Goal: Task Accomplishment & Management: Manage account settings

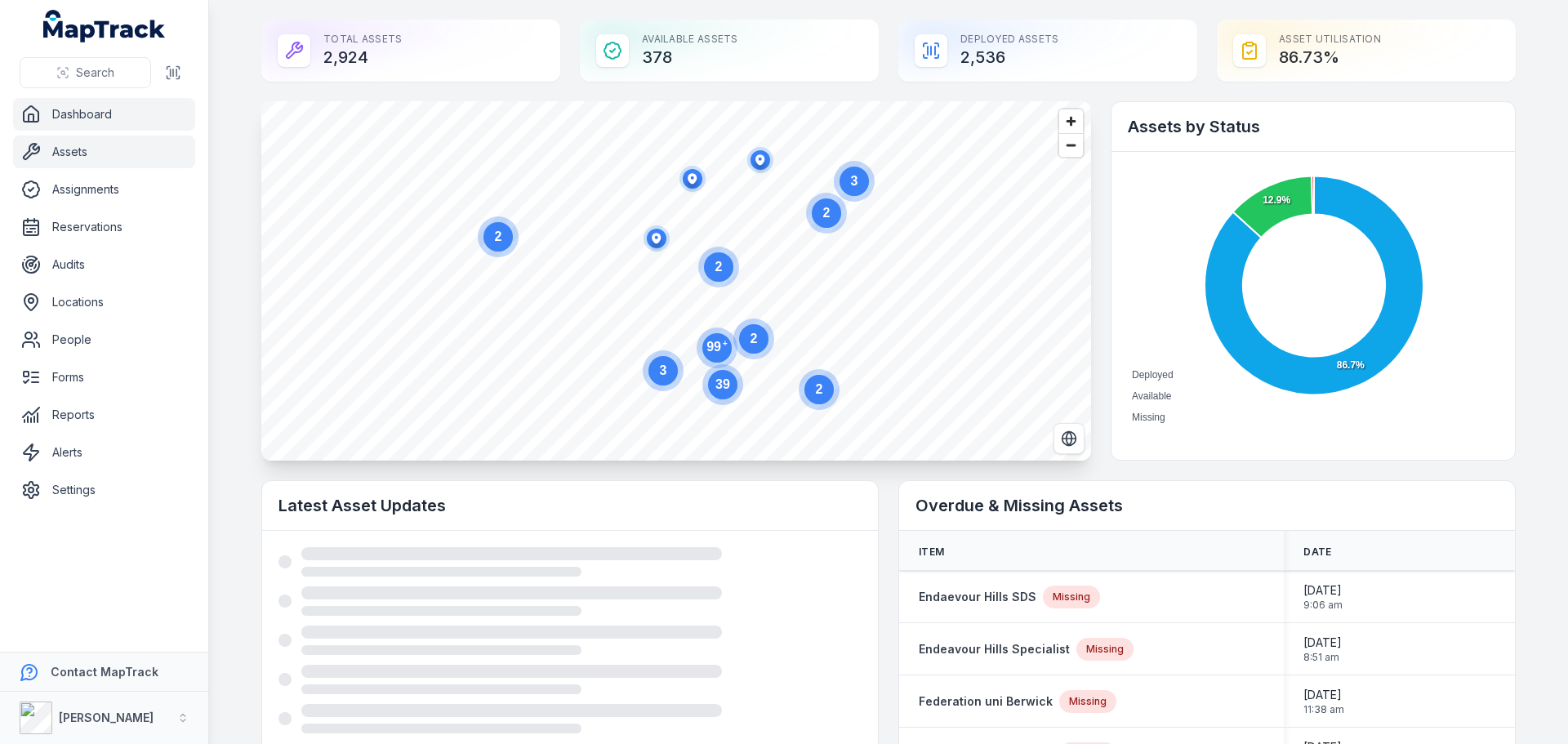
click at [101, 164] on link "Assets" at bounding box center [104, 152] width 182 height 32
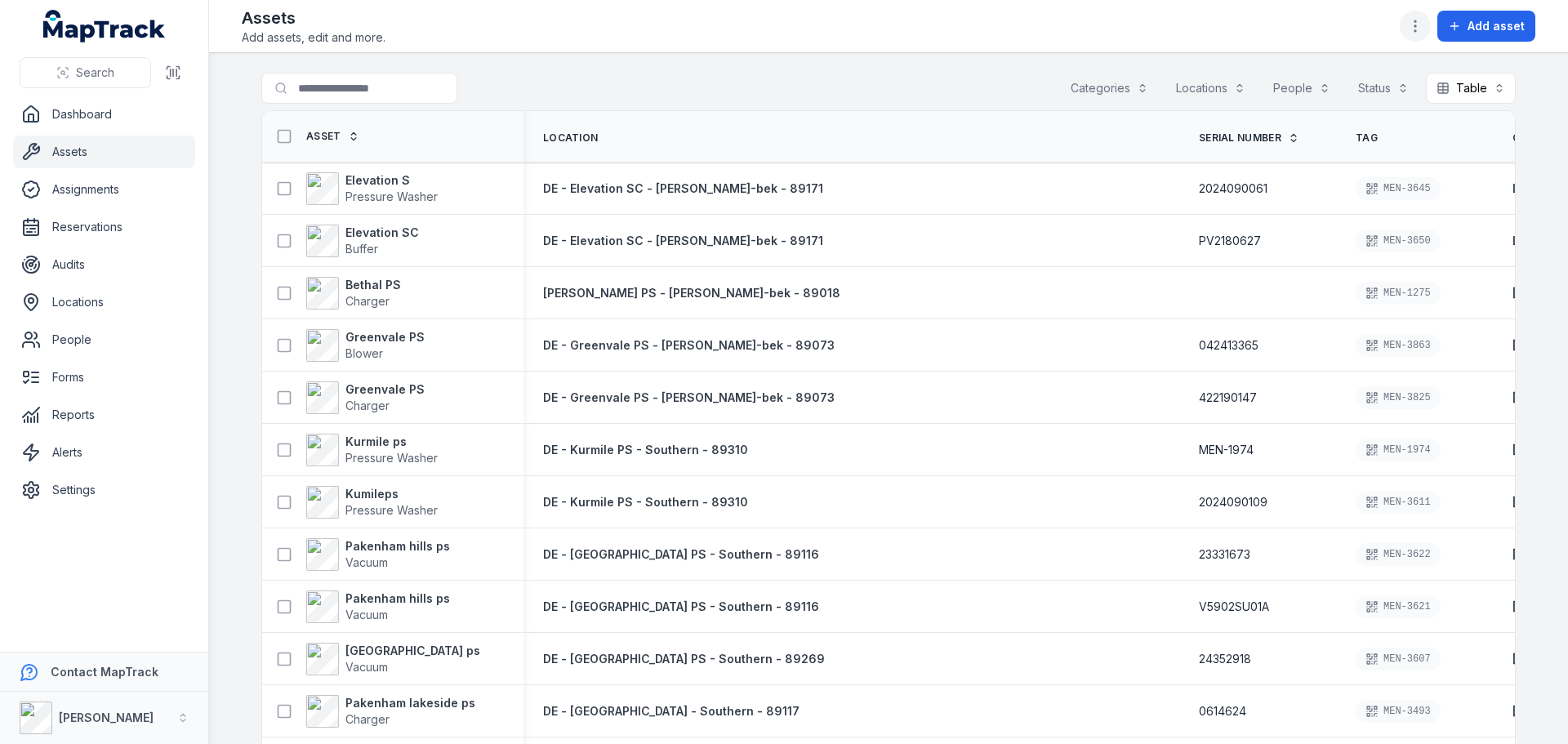
click at [1417, 29] on icon "button" at bounding box center [1415, 26] width 17 height 17
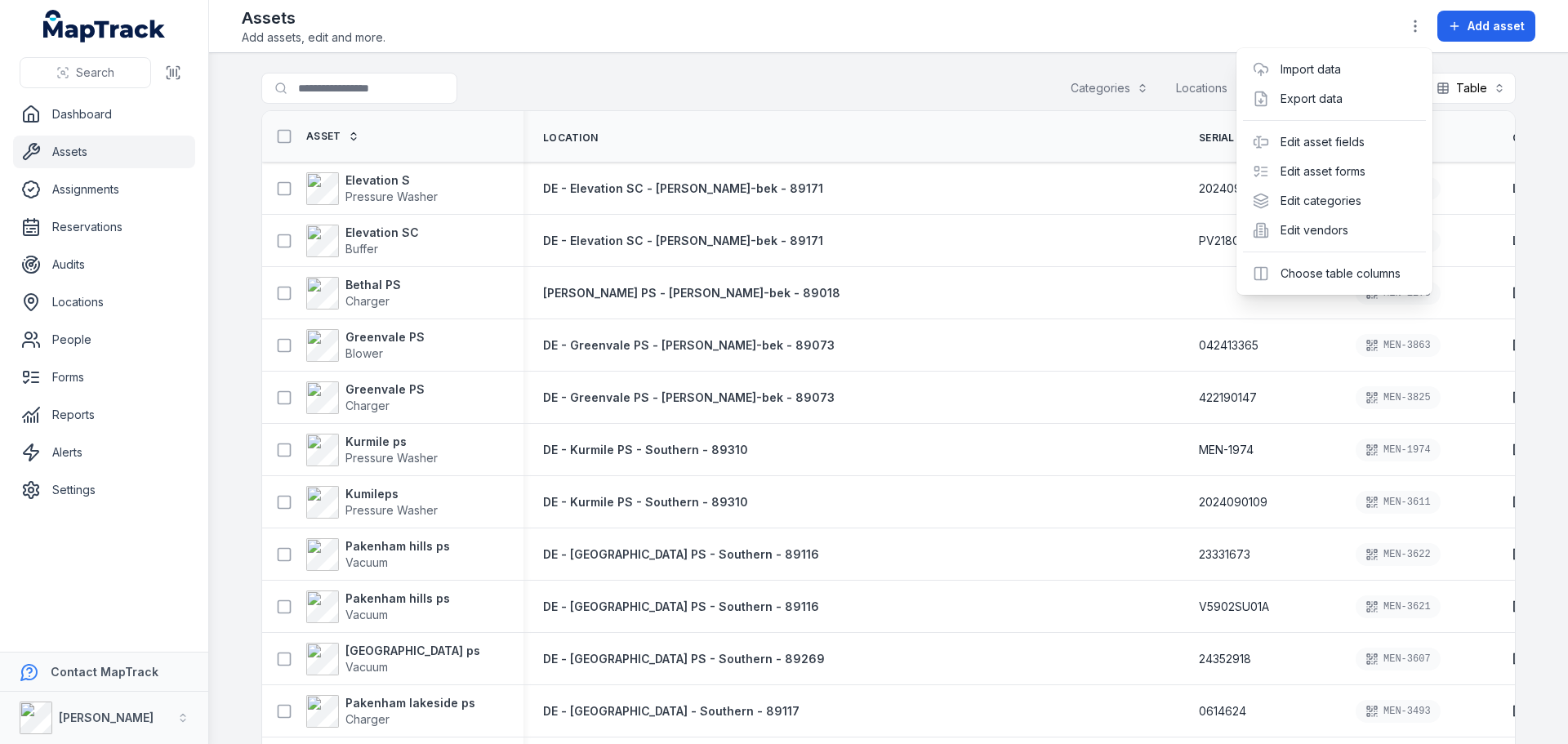
click at [1247, 11] on div "Assets Add assets, edit and more. Add asset" at bounding box center [888, 26] width 1293 height 39
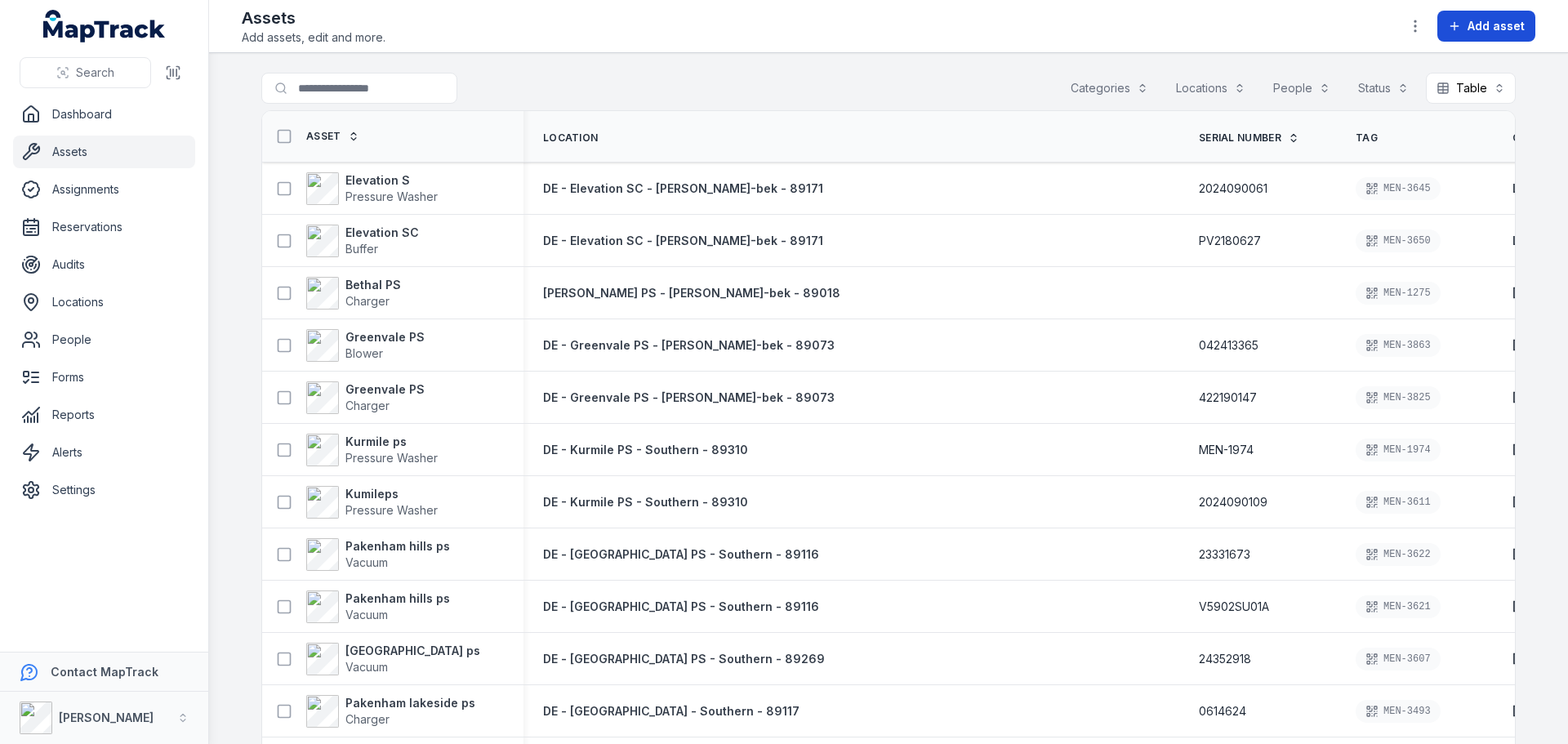
click at [1439, 20] on button "Add asset" at bounding box center [1486, 26] width 98 height 31
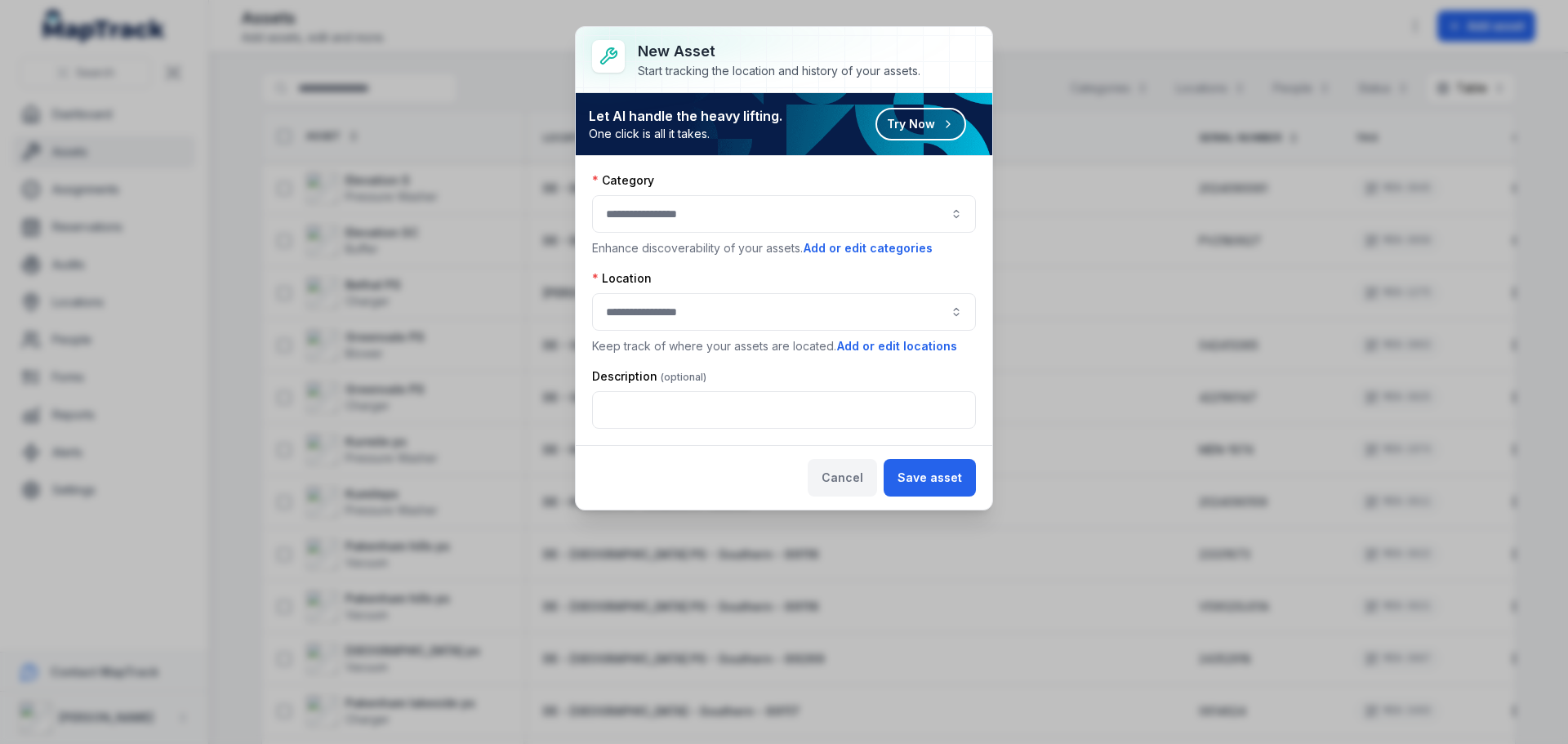
click at [858, 471] on button "Cancel" at bounding box center [841, 477] width 69 height 38
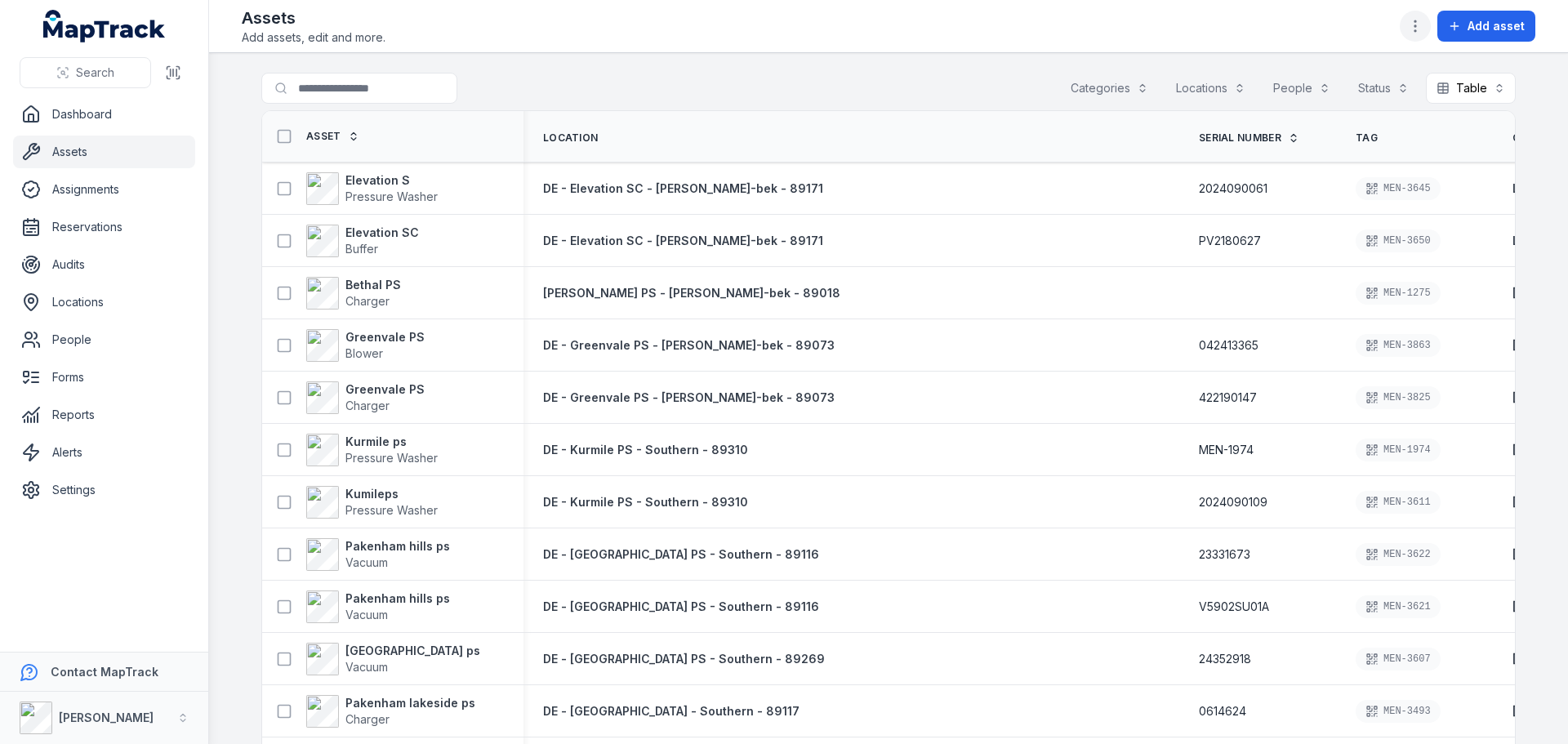
click at [1415, 28] on icon "button" at bounding box center [1415, 26] width 17 height 17
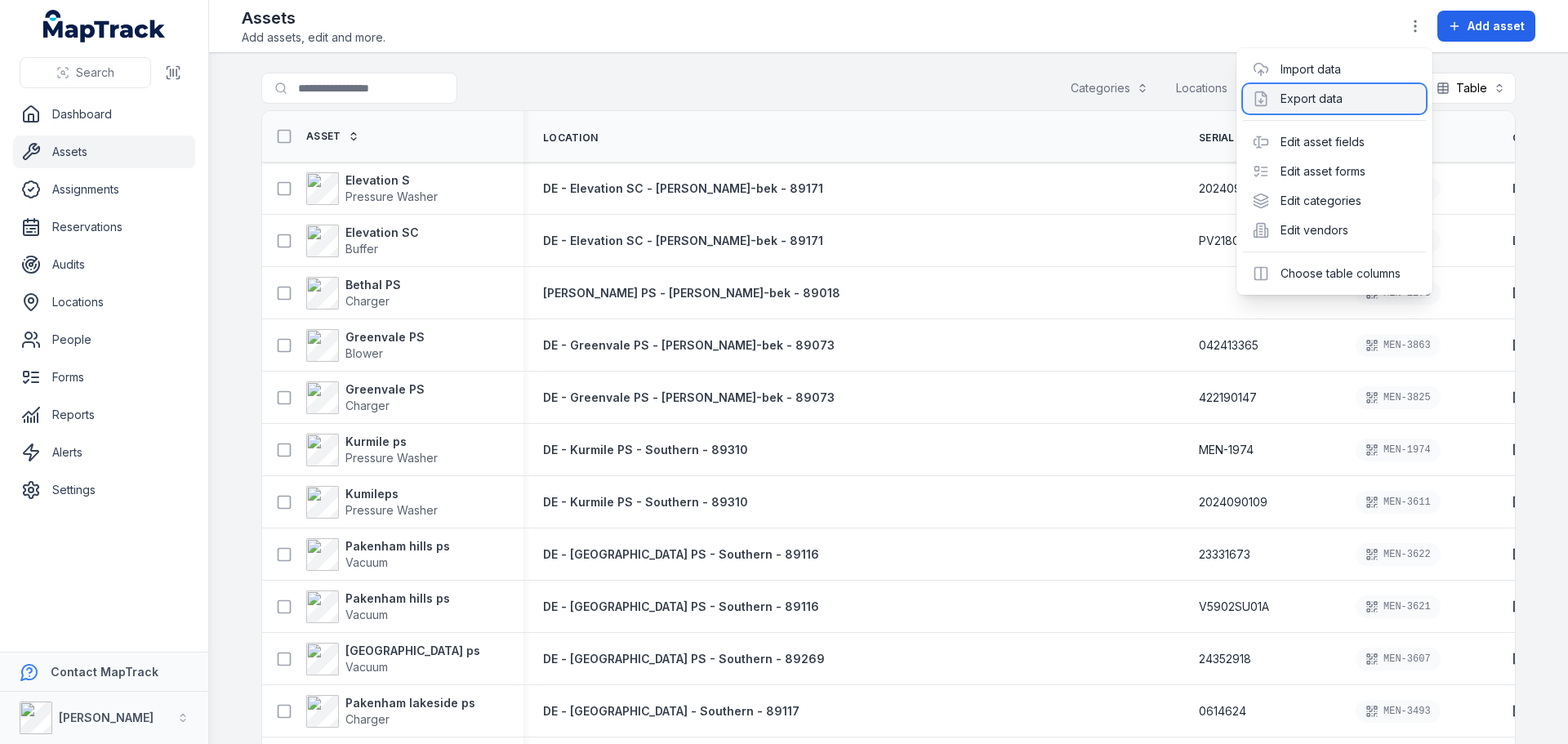
click at [1330, 105] on div "Export data" at bounding box center [1334, 99] width 183 height 30
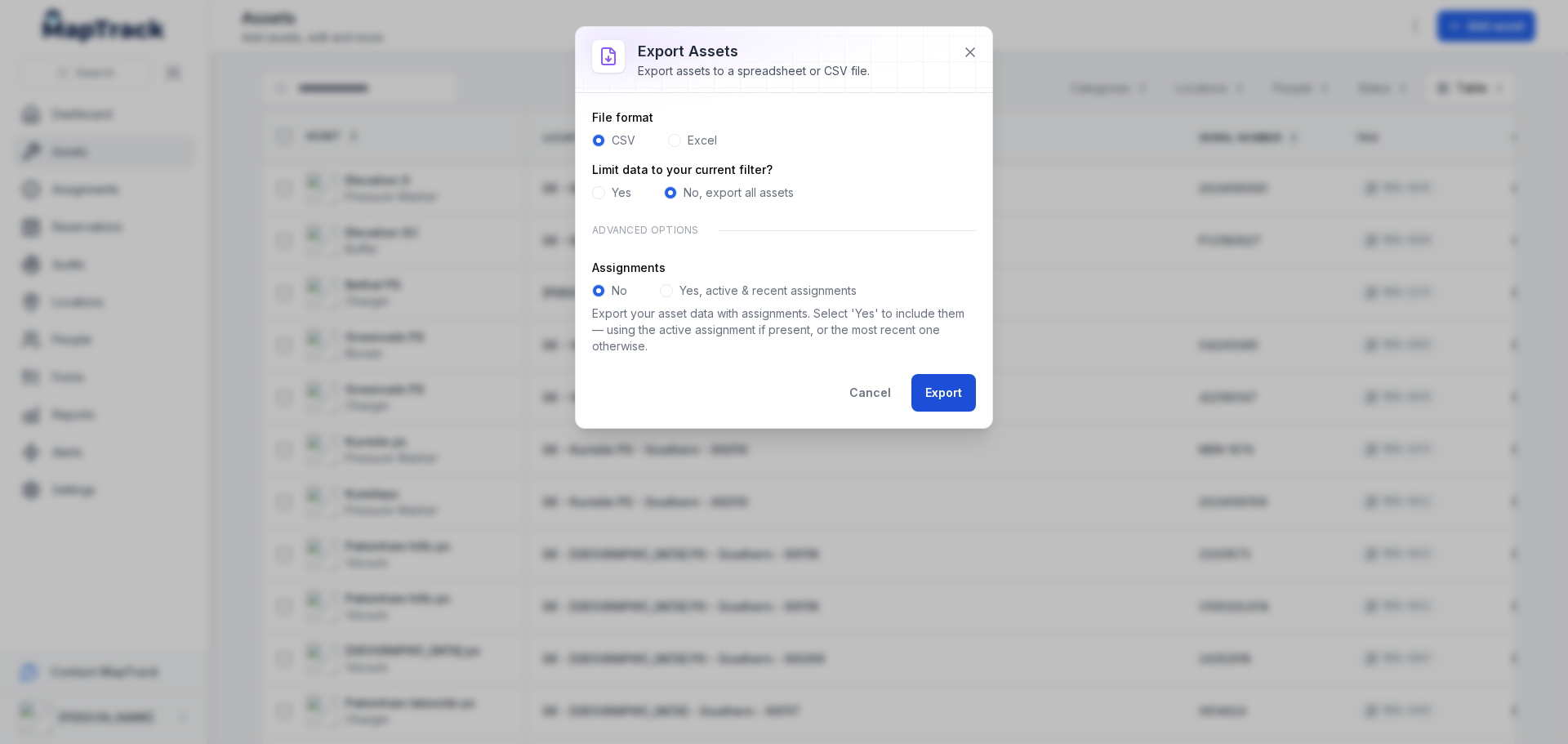
click at [930, 409] on button "Export" at bounding box center [944, 393] width 65 height 38
click at [959, 387] on button "Export" at bounding box center [944, 393] width 65 height 38
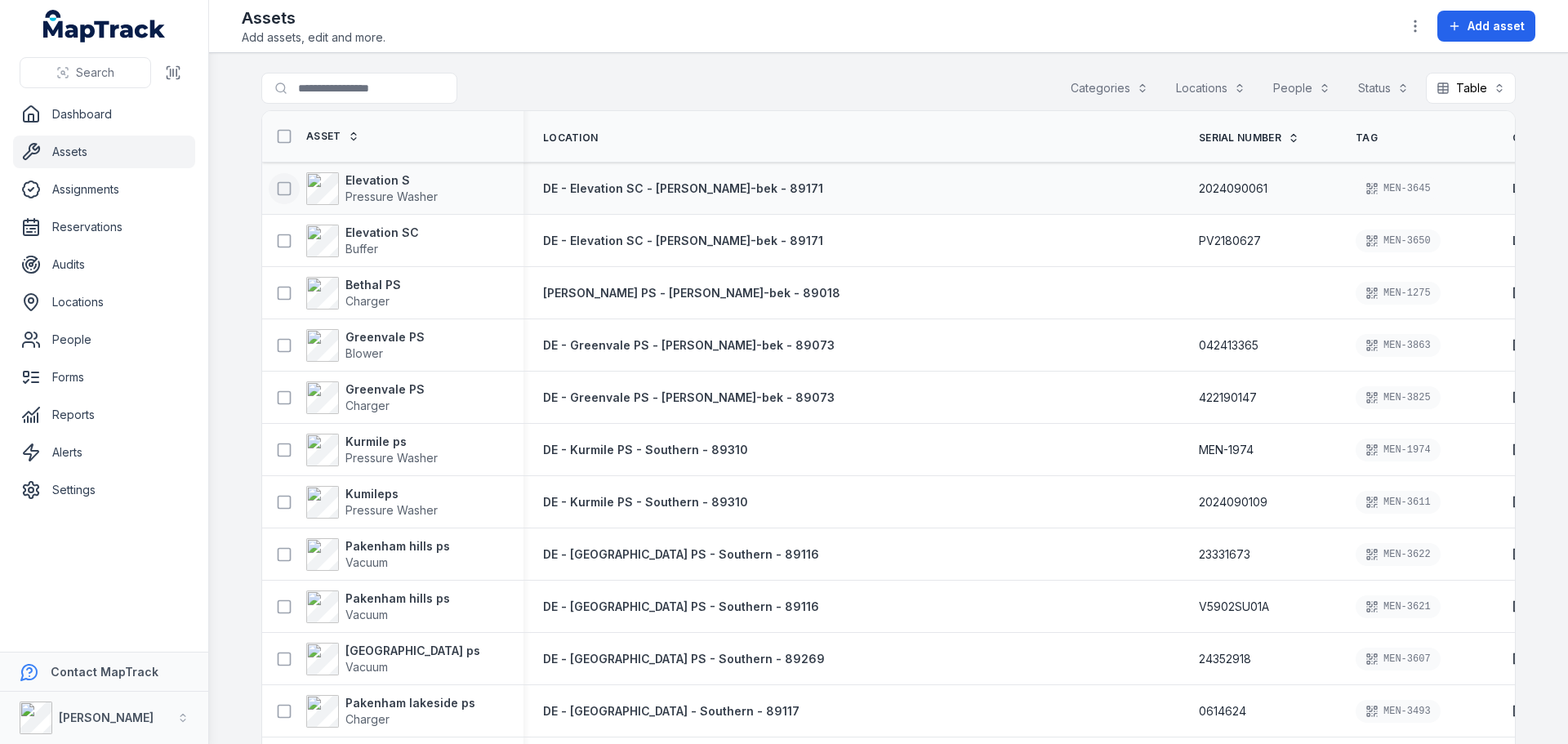
click at [290, 189] on button at bounding box center [285, 189] width 31 height 31
click at [279, 235] on icon at bounding box center [285, 241] width 17 height 17
click at [276, 194] on icon at bounding box center [285, 189] width 17 height 17
click at [280, 247] on rect at bounding box center [284, 239] width 12 height 12
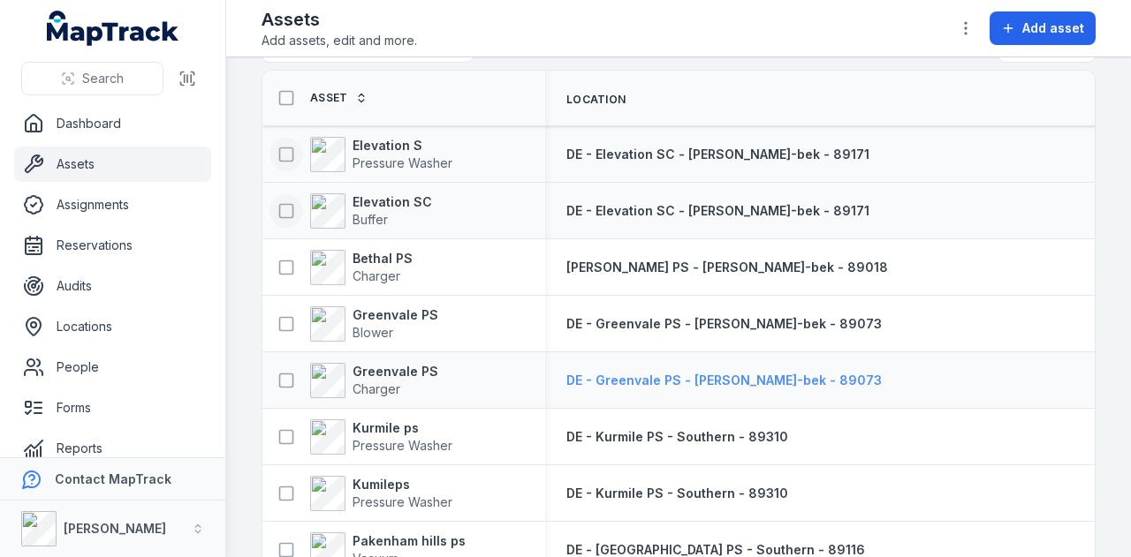
scroll to position [88, 0]
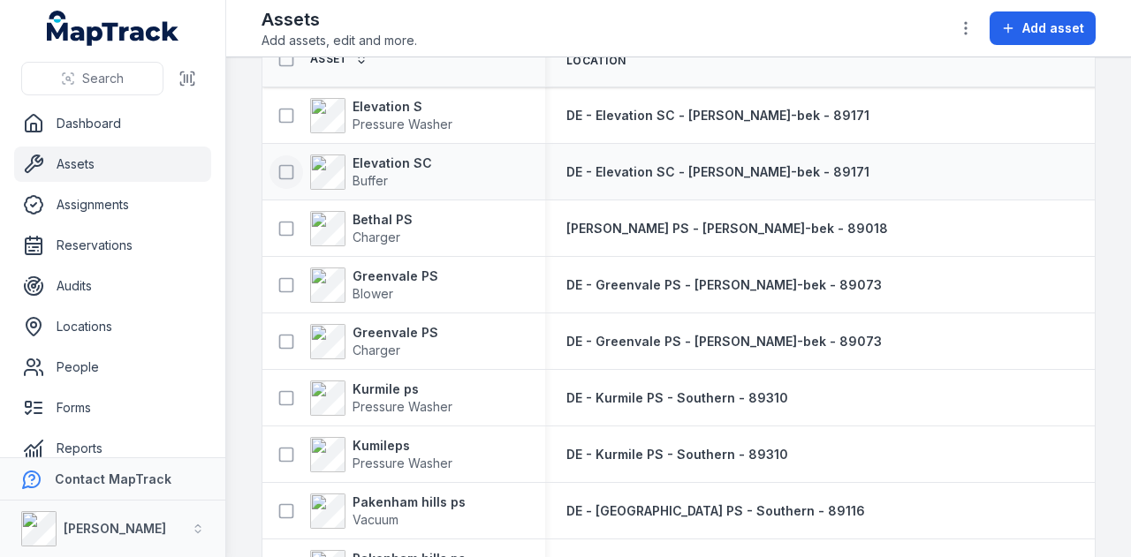
drag, startPoint x: 295, startPoint y: 117, endPoint x: 309, endPoint y: 150, distance: 35.6
click at [295, 117] on button at bounding box center [286, 116] width 34 height 34
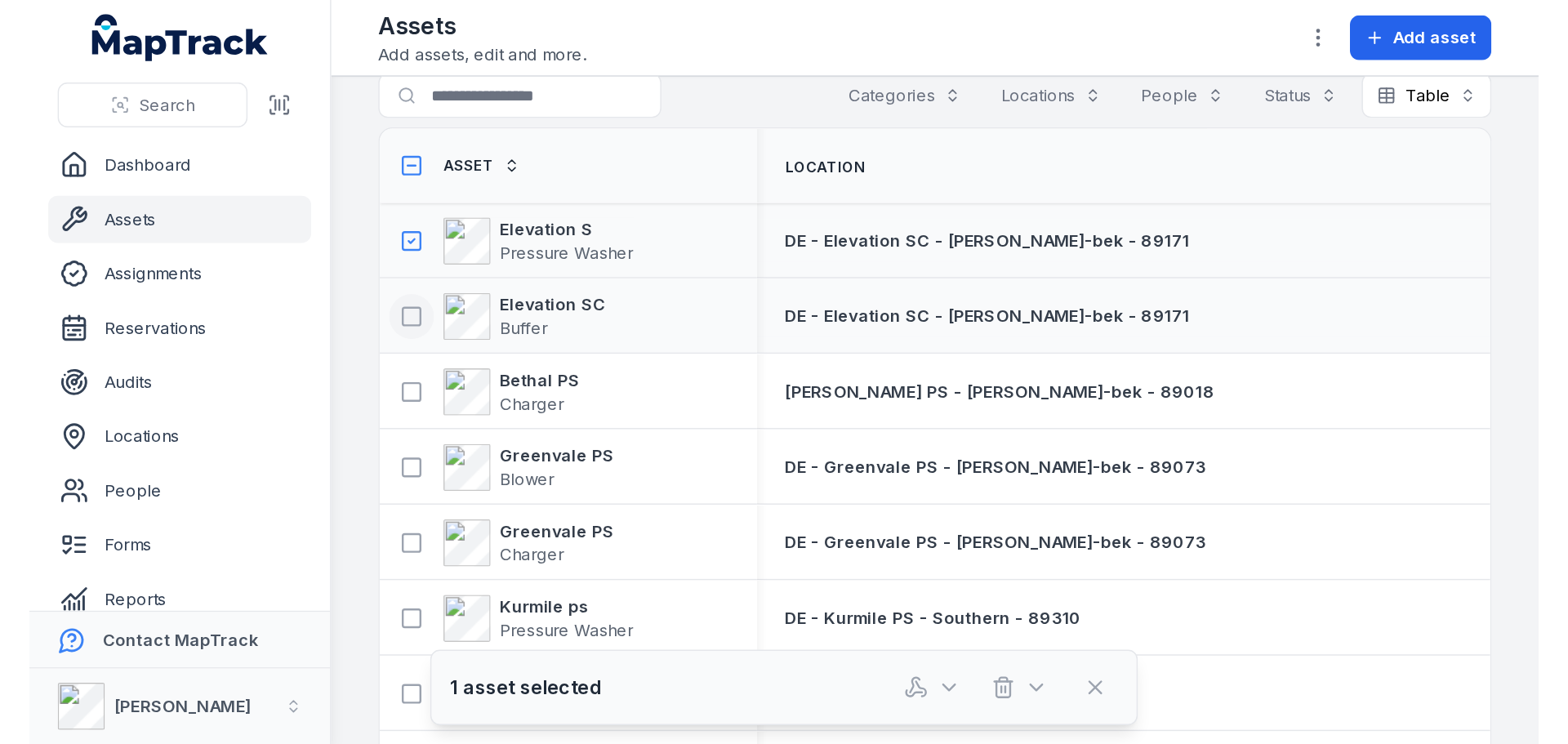
scroll to position [0, 0]
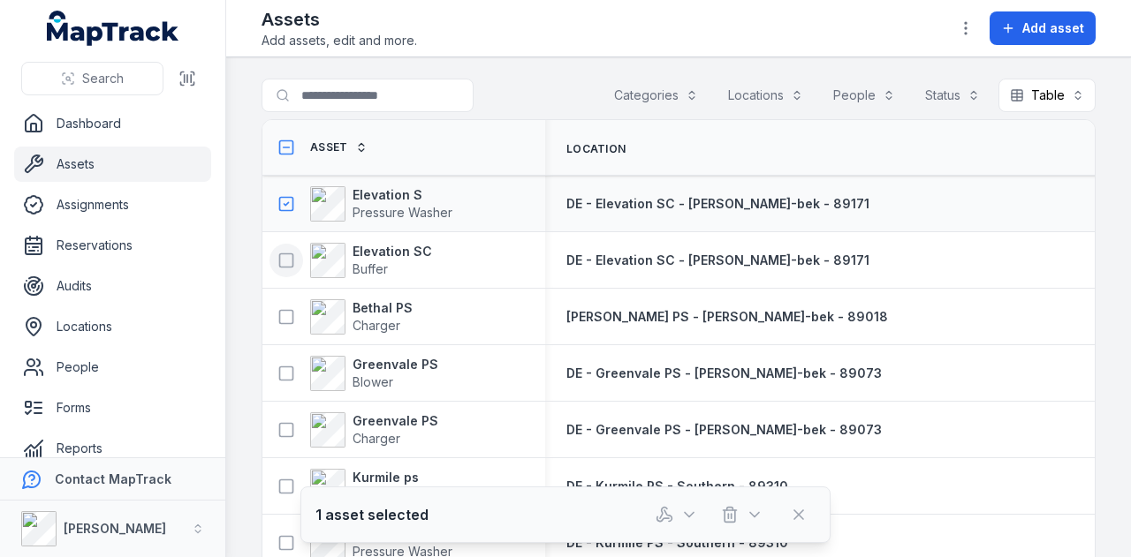
click at [291, 273] on button at bounding box center [286, 261] width 34 height 34
click at [286, 310] on rect at bounding box center [286, 316] width 13 height 13
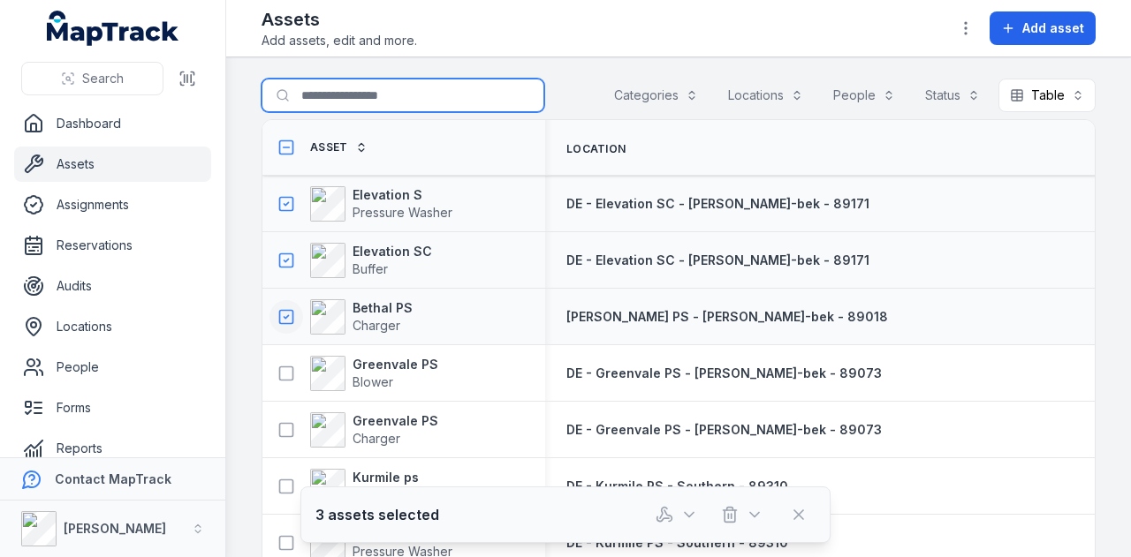
click at [371, 95] on input "Search for assets" at bounding box center [402, 96] width 283 height 34
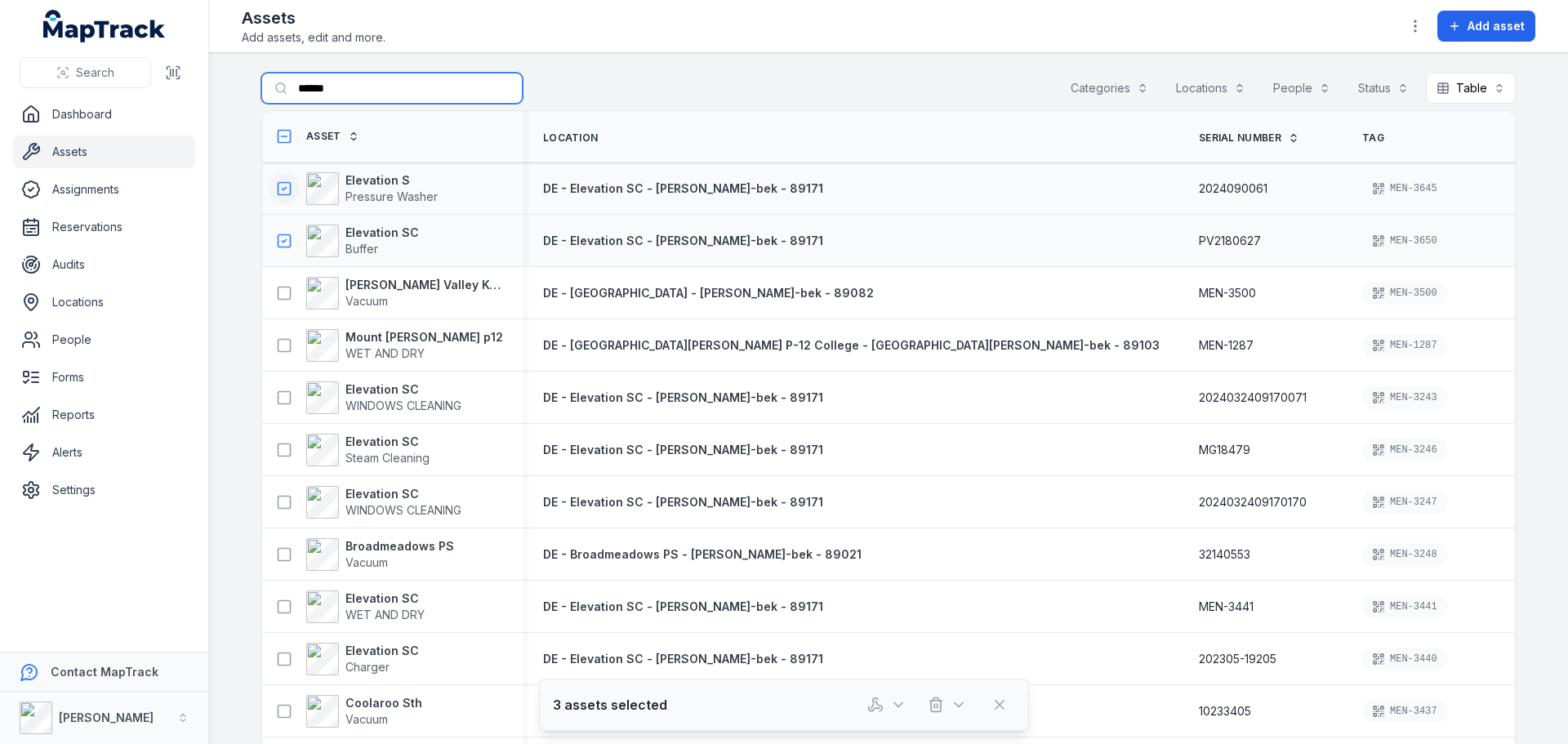
type input "******"
click at [279, 190] on icon at bounding box center [285, 189] width 17 height 17
click at [283, 241] on icon at bounding box center [285, 240] width 4 height 3
click at [280, 190] on icon at bounding box center [285, 189] width 17 height 17
click at [279, 235] on icon at bounding box center [285, 241] width 17 height 17
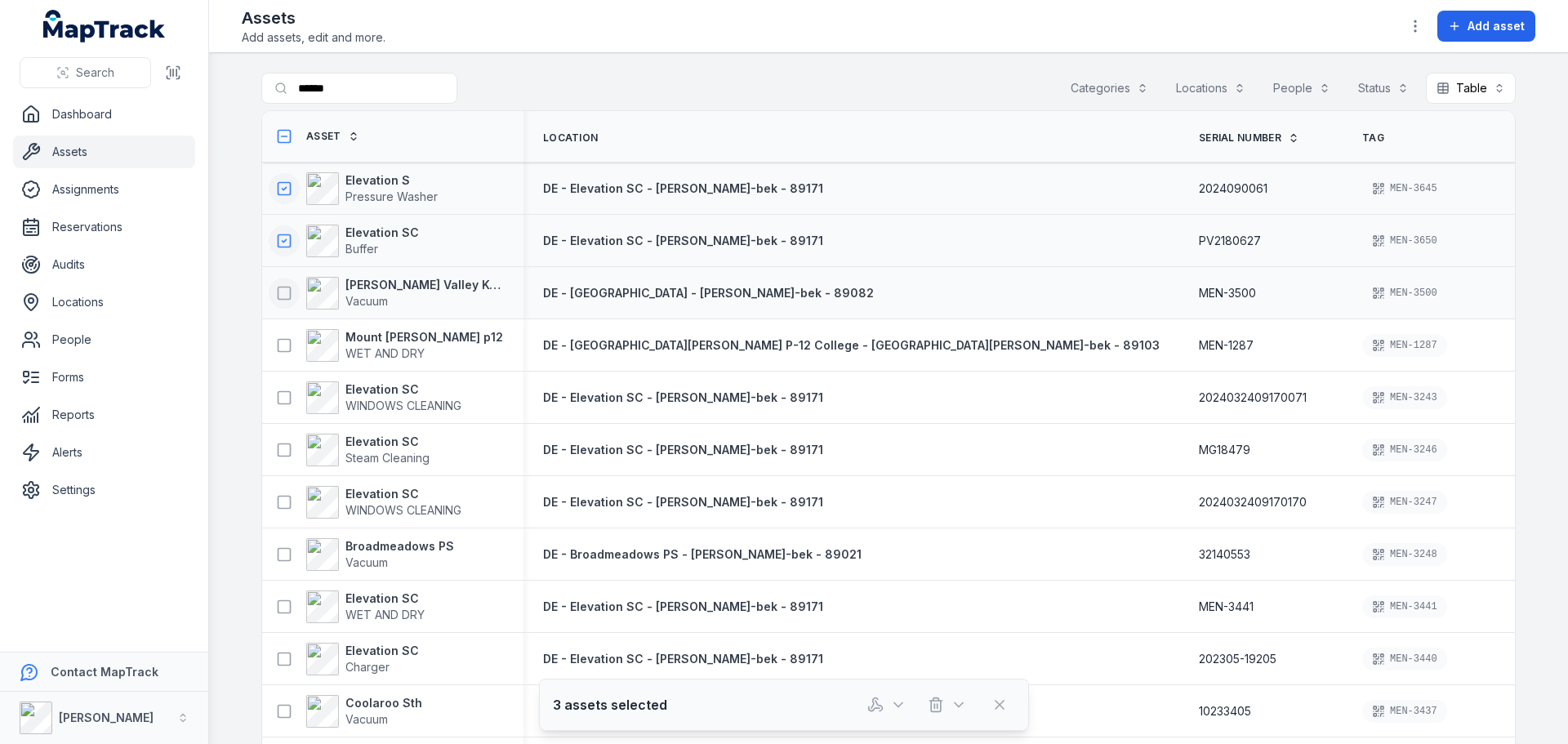
click at [282, 285] on icon at bounding box center [285, 293] width 17 height 17
click at [283, 332] on button at bounding box center [285, 346] width 31 height 31
click at [280, 393] on icon at bounding box center [285, 397] width 17 height 17
click at [282, 136] on icon at bounding box center [285, 136] width 6 height 0
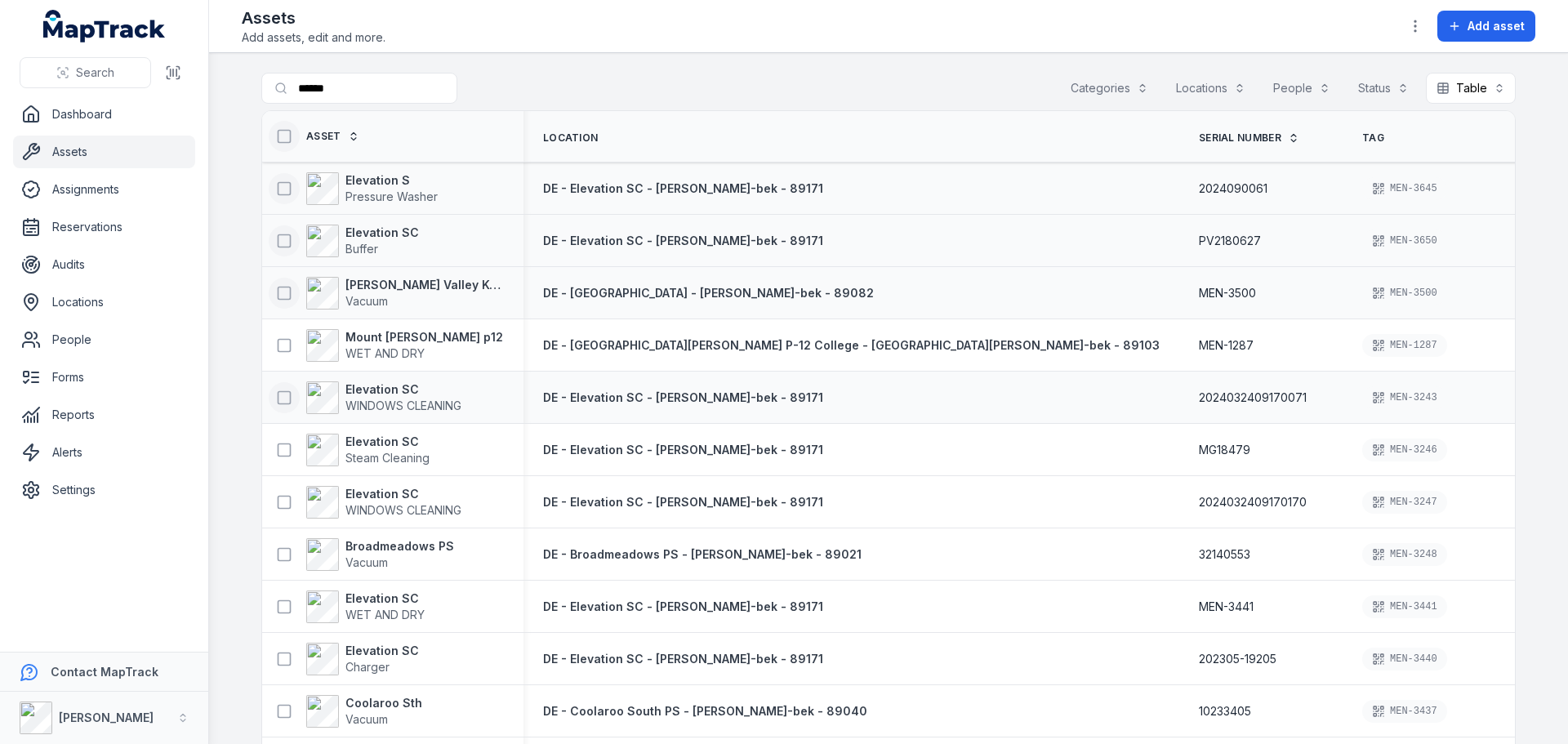
click at [279, 136] on icon at bounding box center [285, 137] width 17 height 17
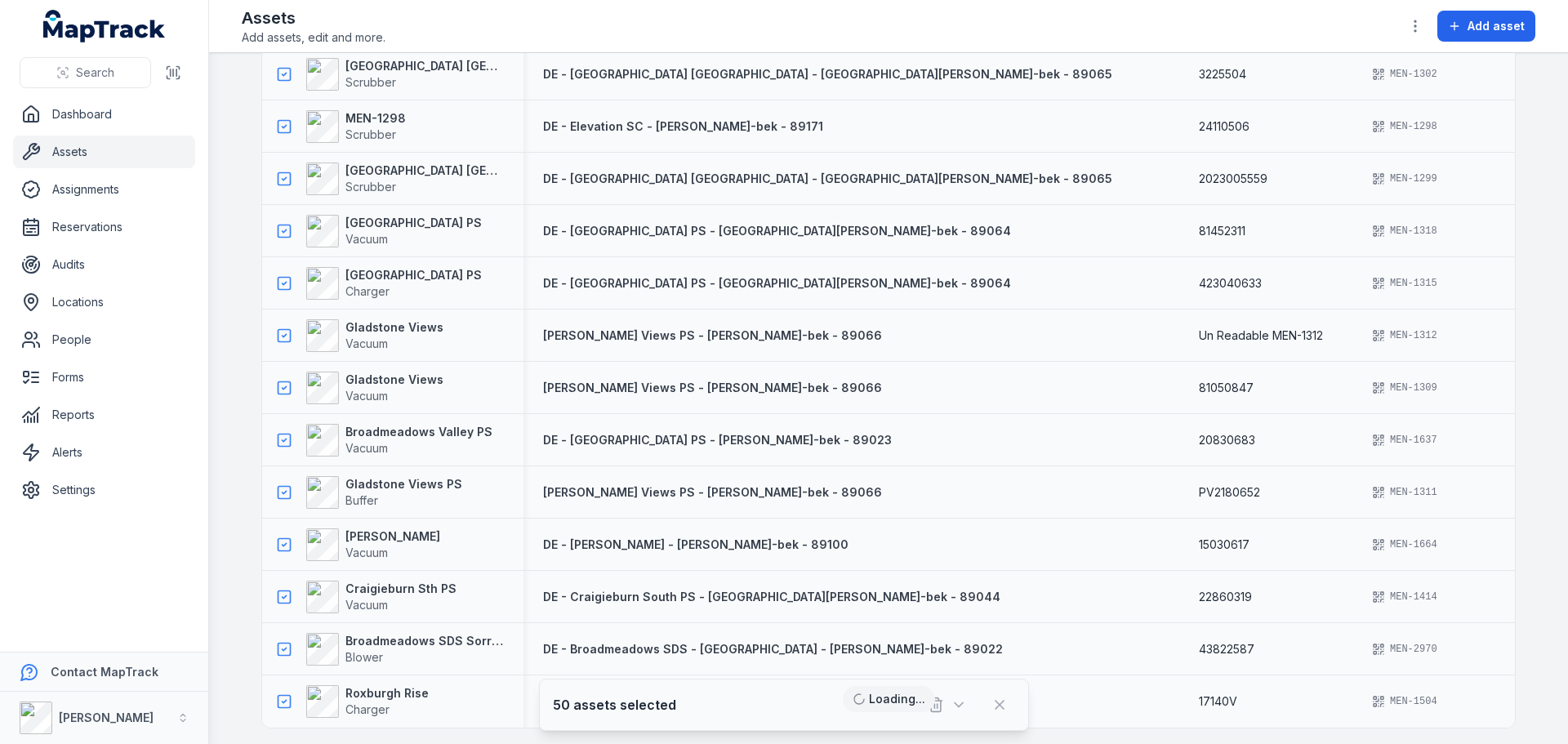
scroll to position [2058, 0]
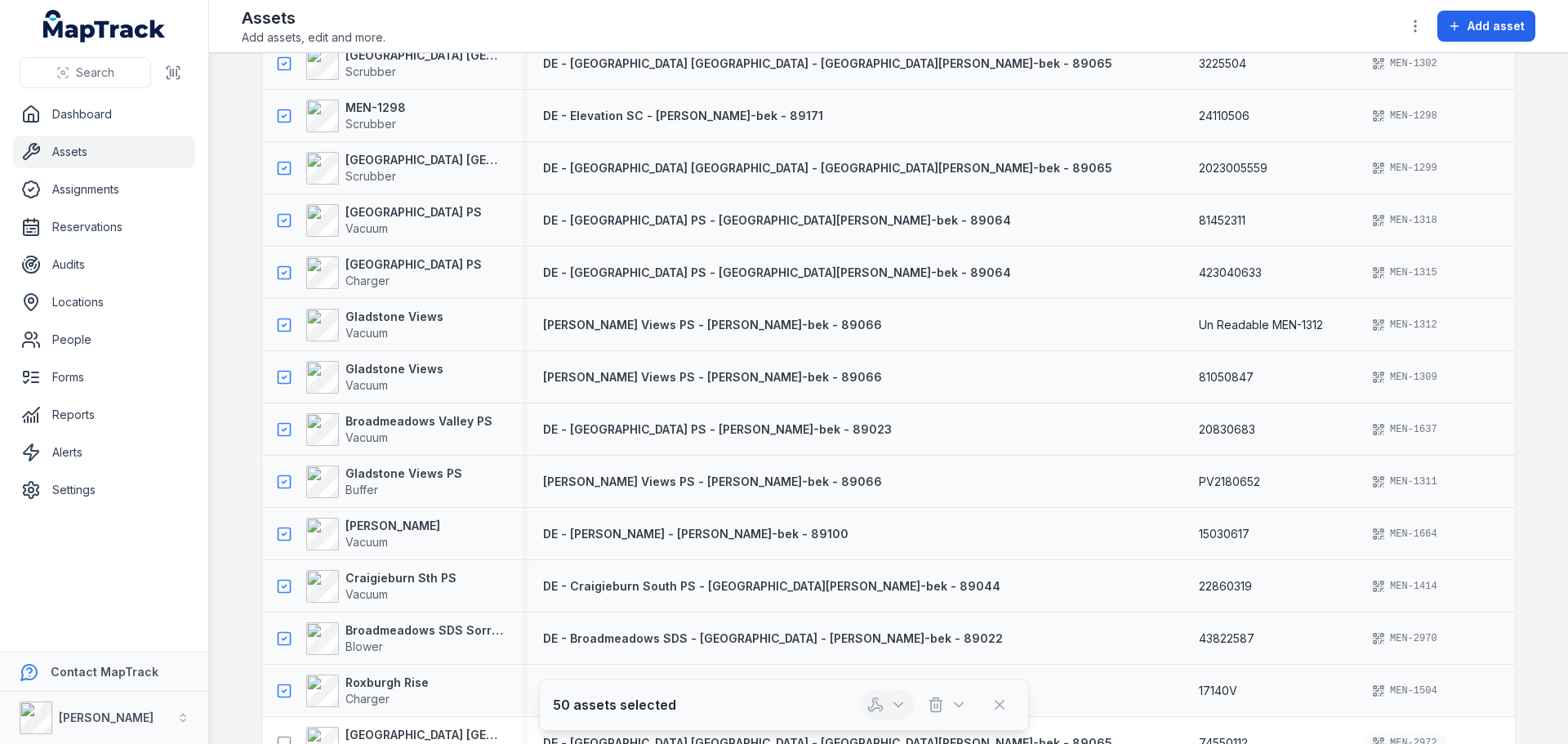
click at [899, 702] on icon "button" at bounding box center [899, 704] width 17 height 17
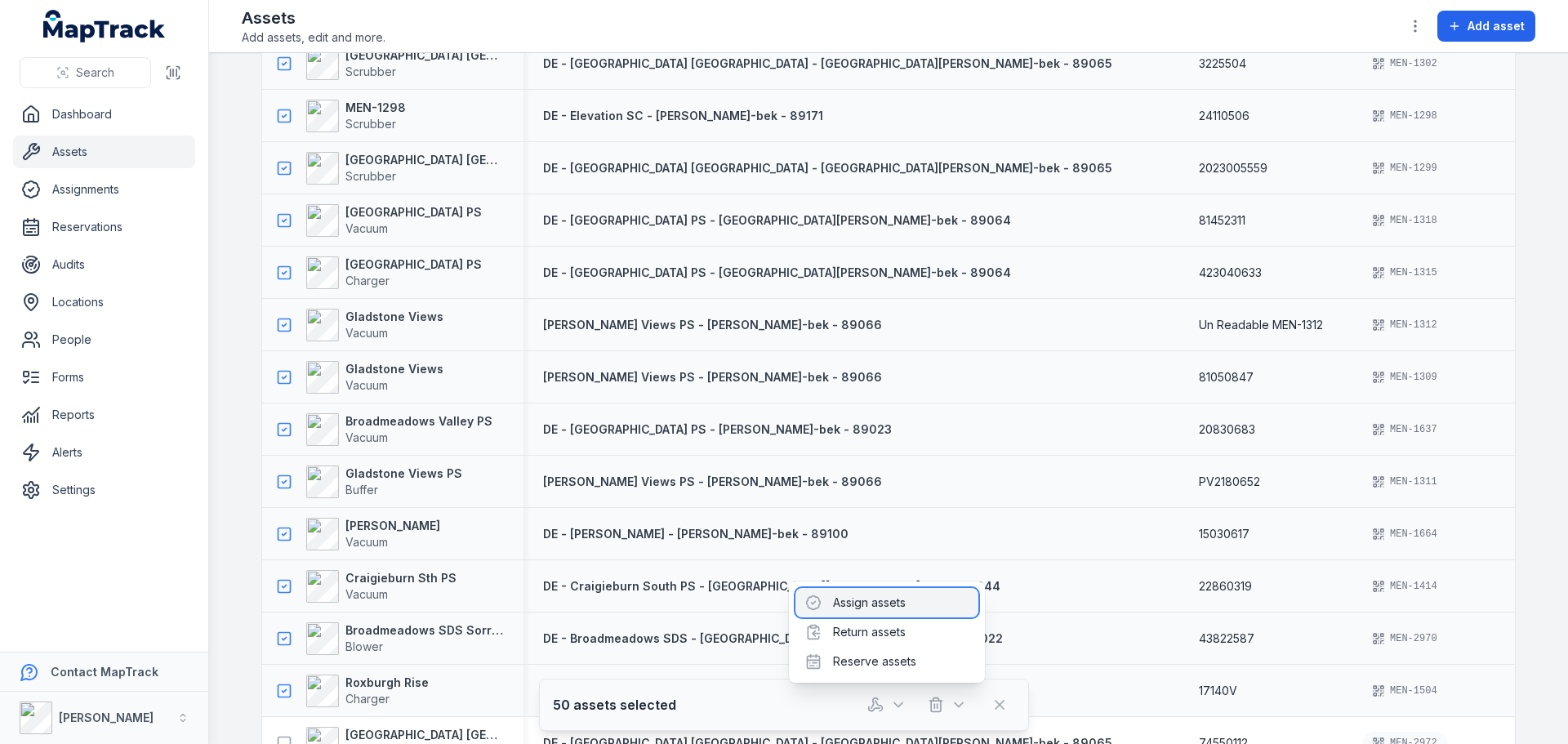
click at [906, 604] on div "Assign assets" at bounding box center [887, 603] width 183 height 30
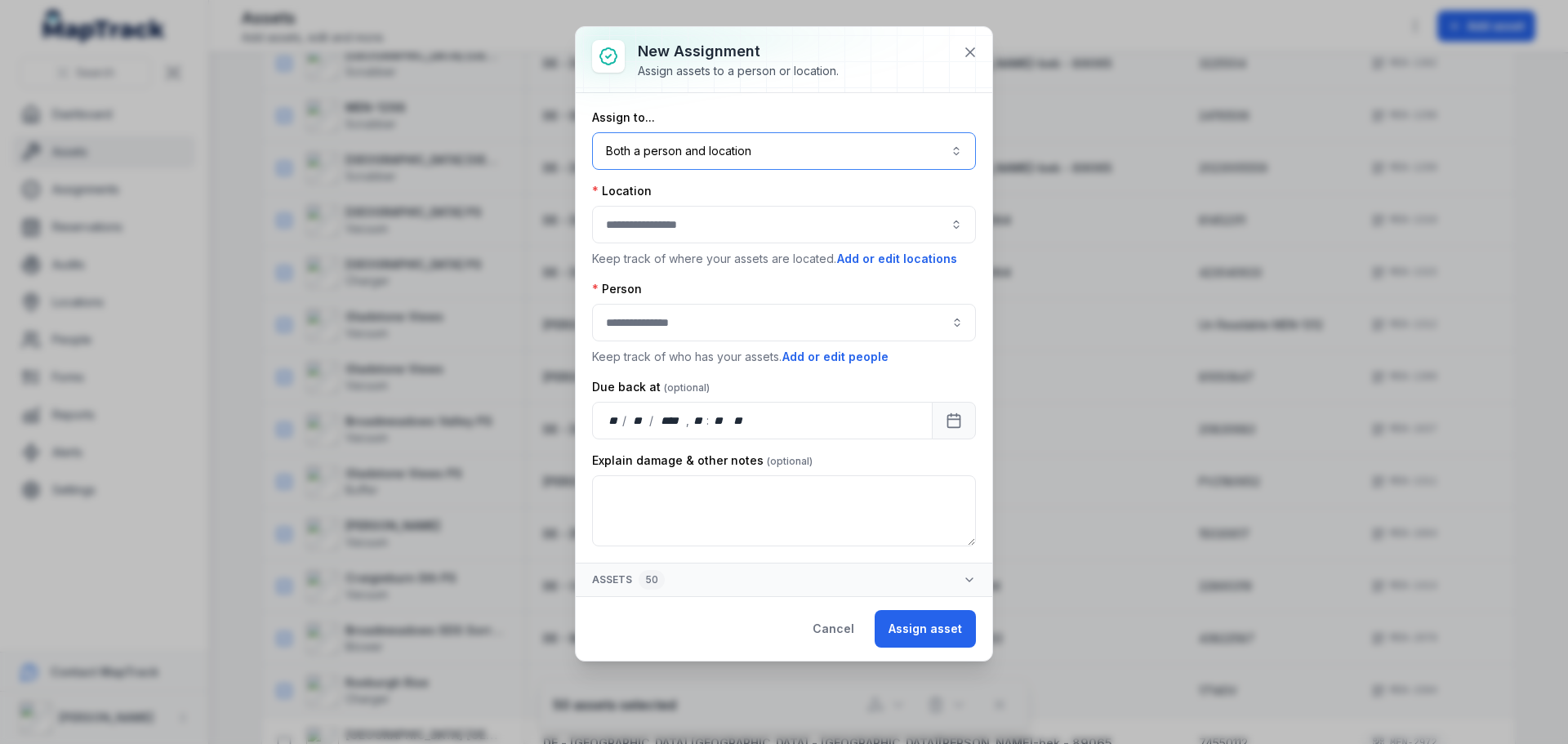
click at [962, 143] on button "Both a person and location ****" at bounding box center [783, 151] width 384 height 38
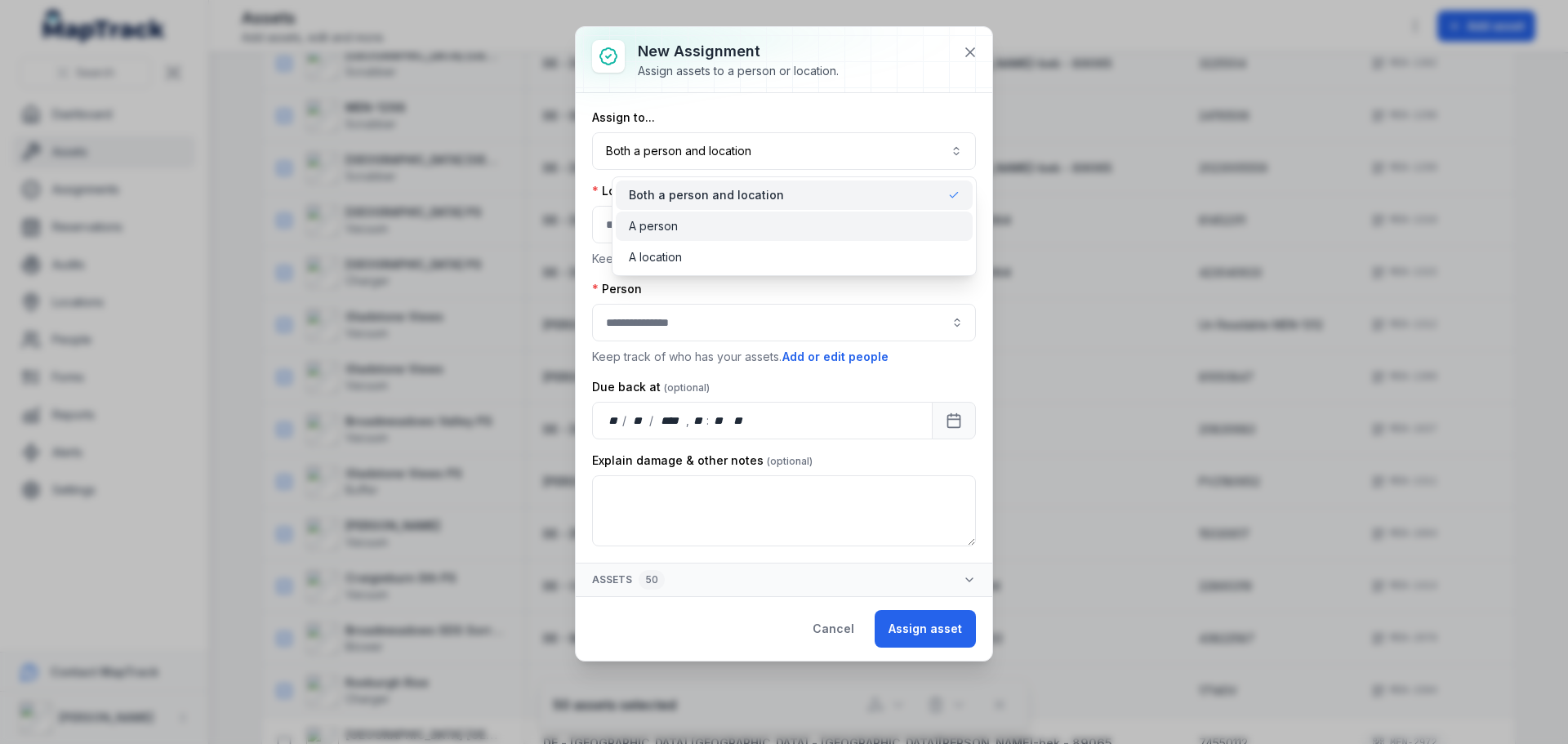
click at [815, 220] on div "A person" at bounding box center [794, 226] width 331 height 17
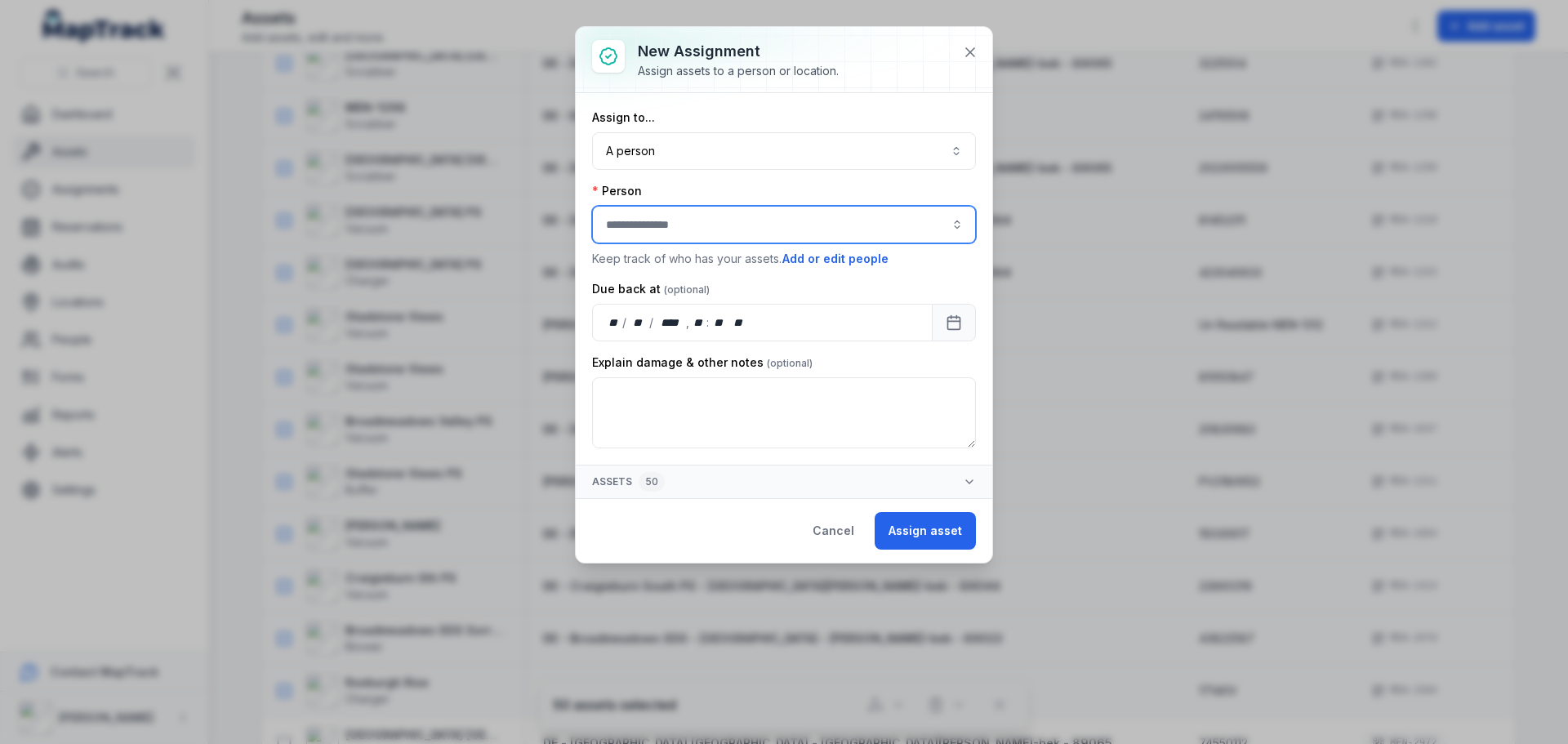
click at [885, 214] on input "assignment-add:person-label" at bounding box center [783, 225] width 384 height 38
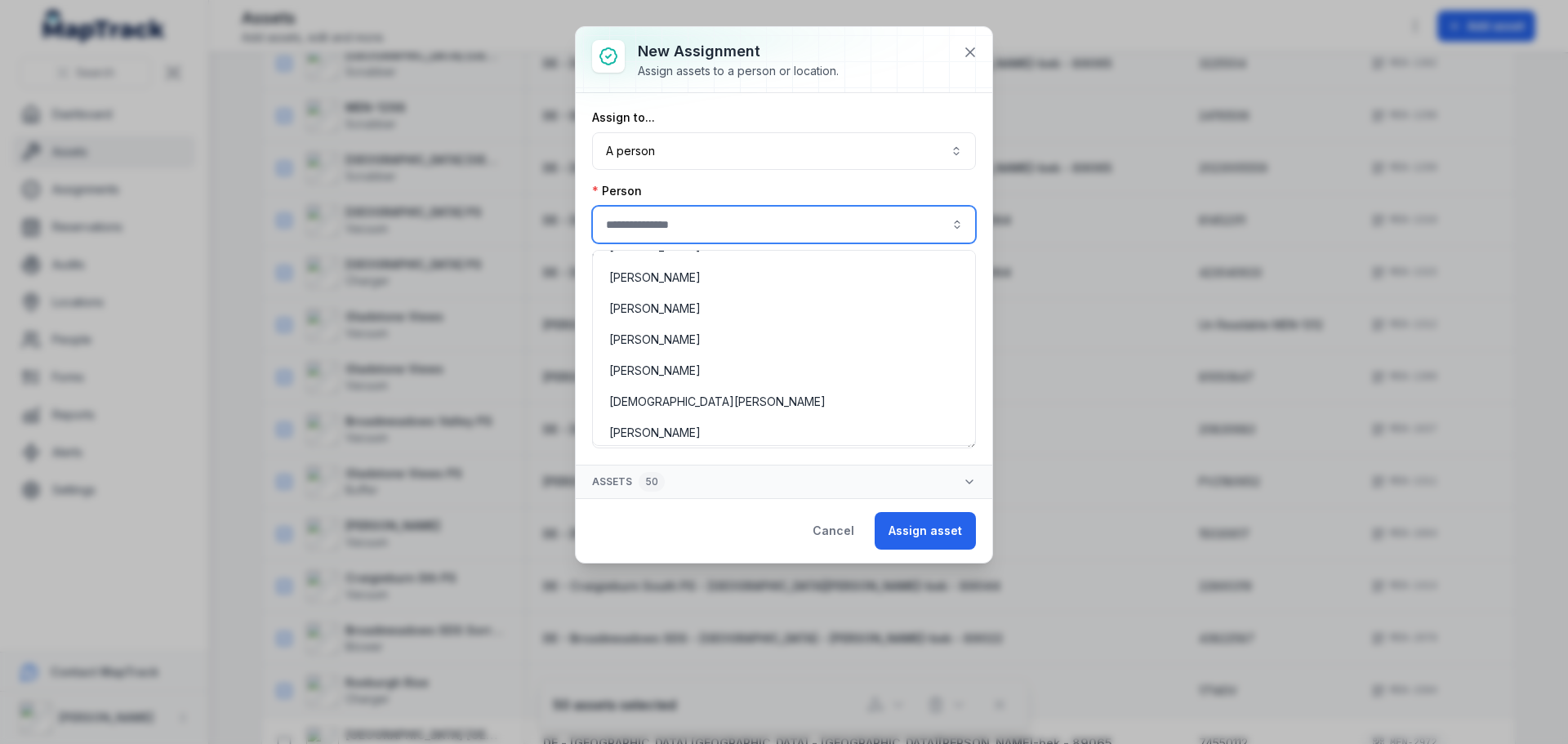
scroll to position [490, 0]
click at [968, 43] on div "New assignment Assign assets to a person or location. Assign to... A person ***…" at bounding box center [784, 294] width 416 height 535
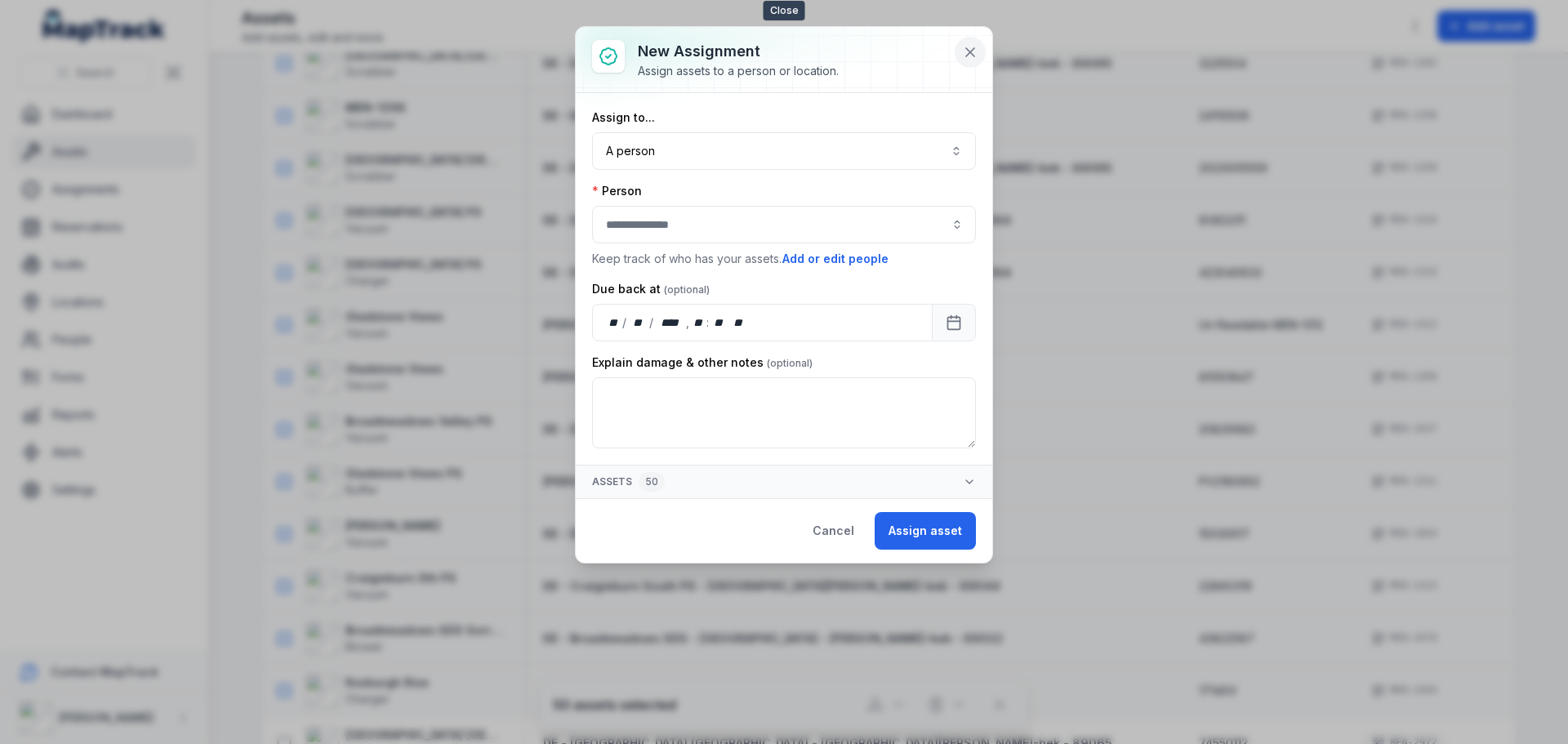
click at [975, 53] on icon at bounding box center [970, 53] width 17 height 17
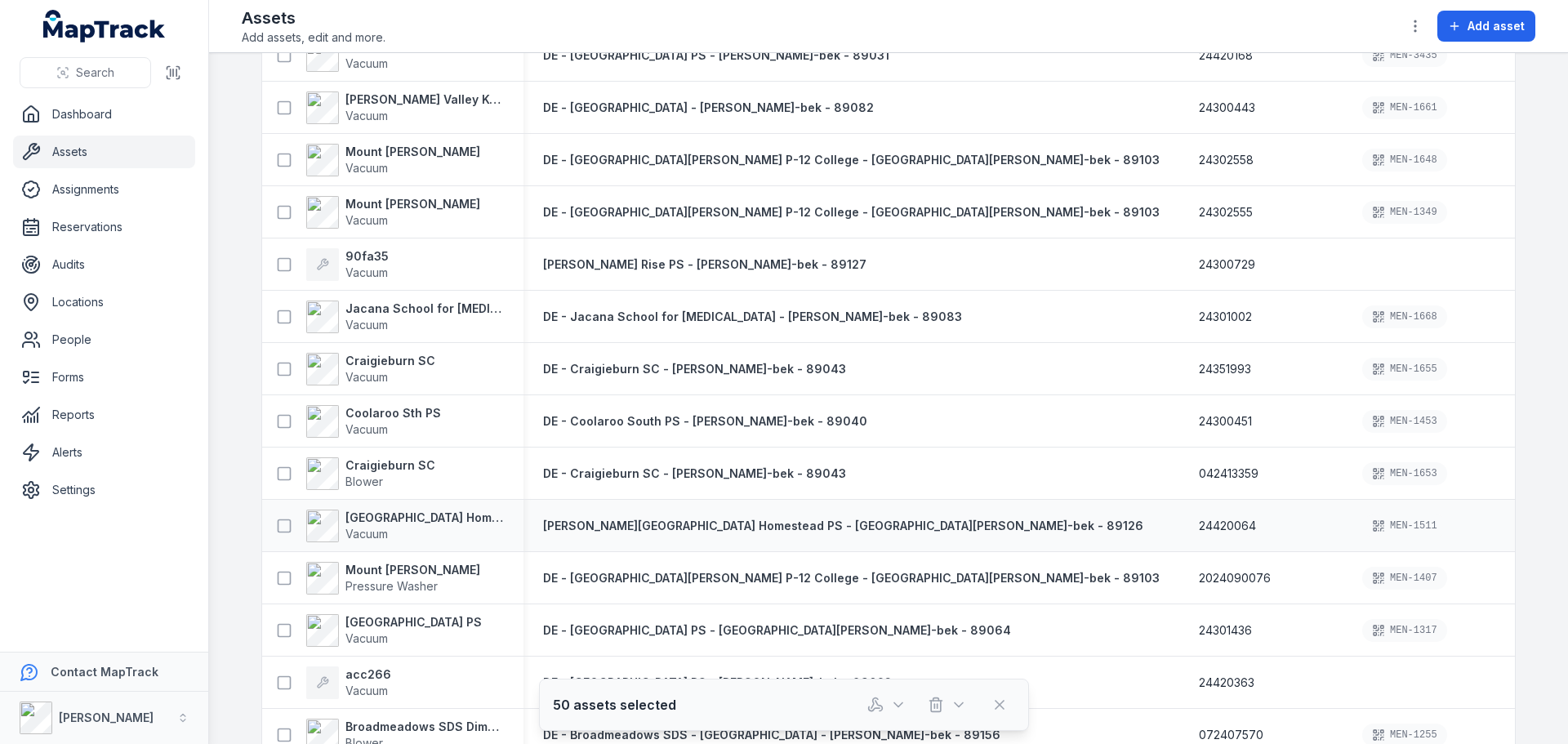
scroll to position [6466, 0]
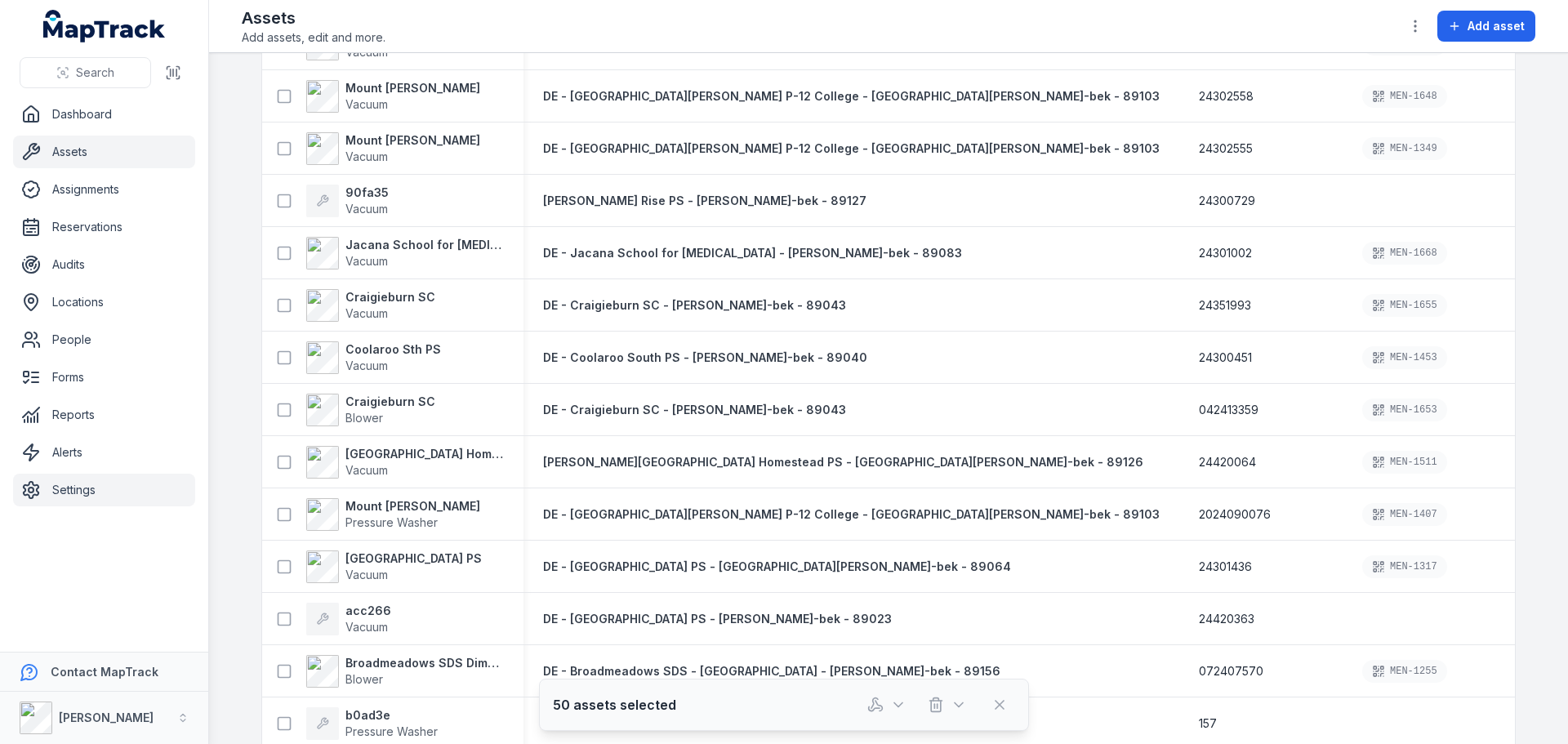
click at [112, 480] on link "Settings" at bounding box center [104, 489] width 182 height 32
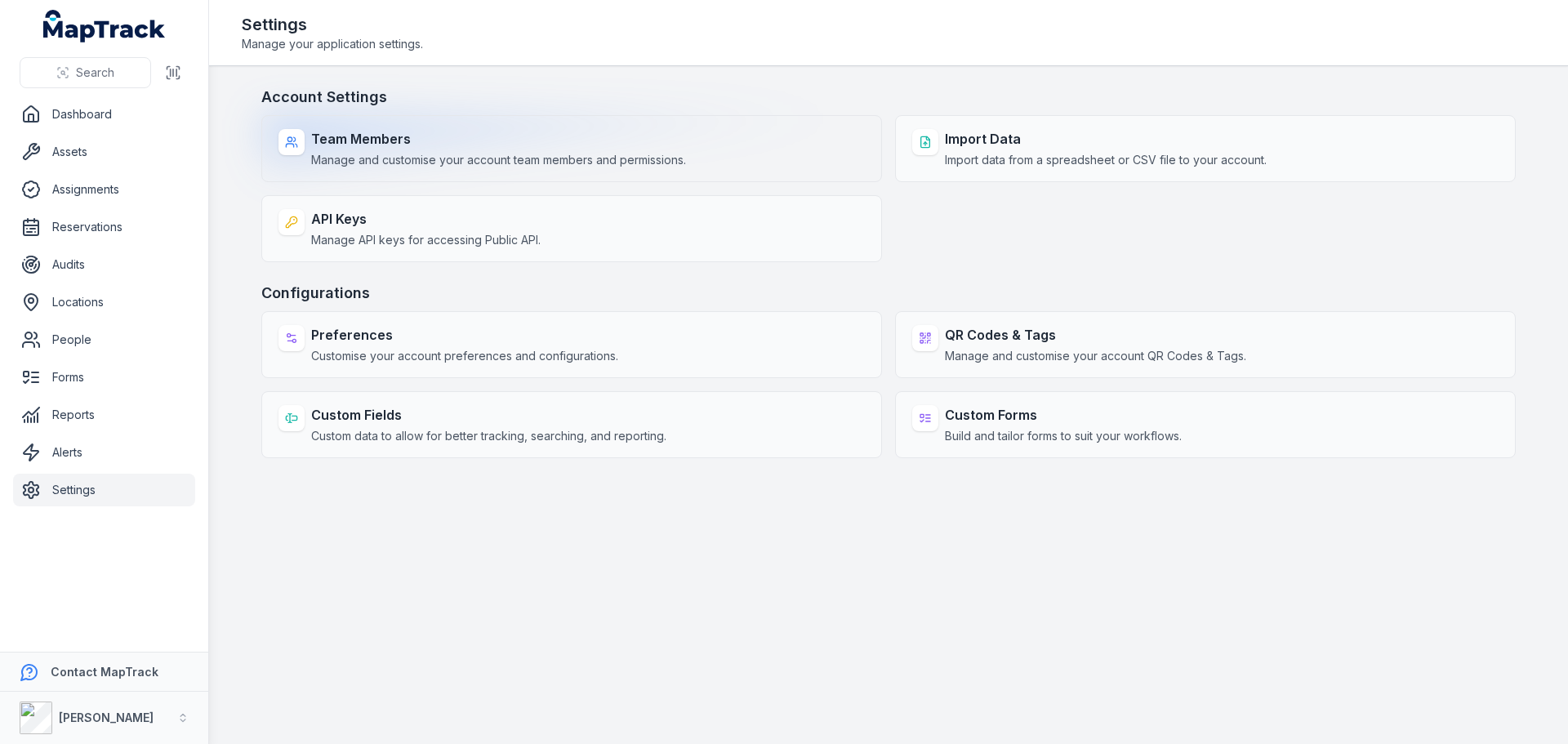
click at [604, 165] on span "Manage and customise your account team members and permissions." at bounding box center [498, 160] width 374 height 17
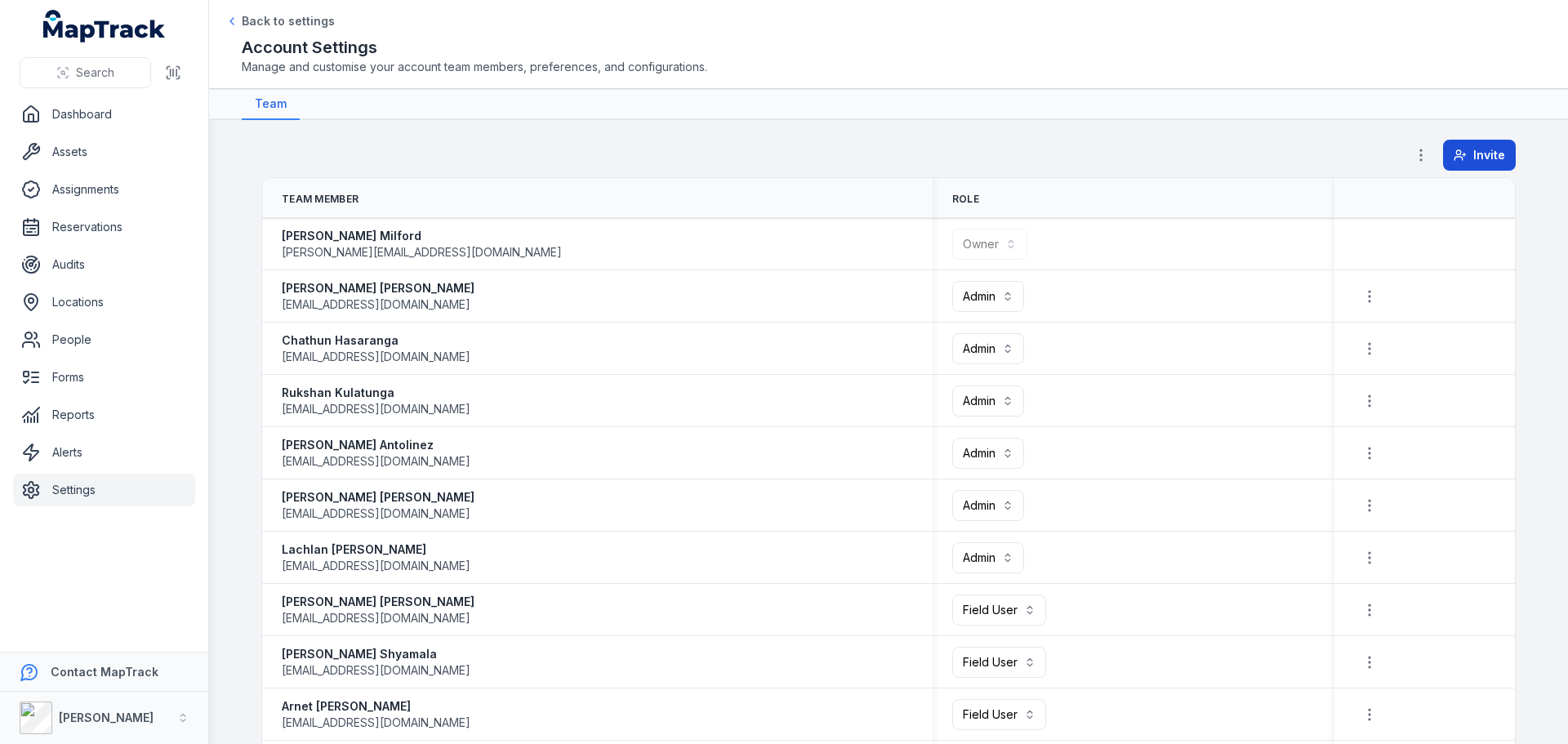
click at [1477, 156] on span "Invite" at bounding box center [1488, 155] width 31 height 17
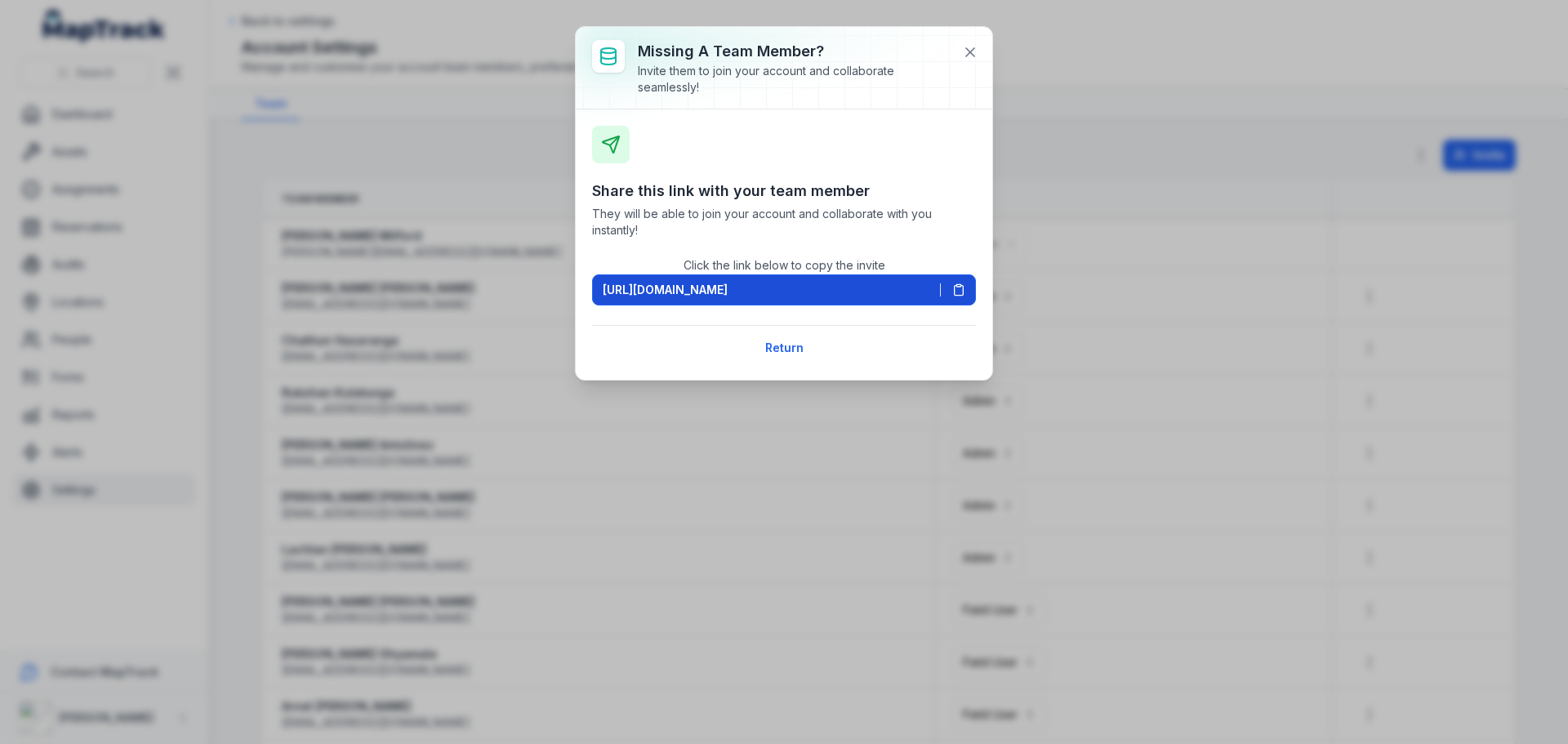
click at [959, 288] on icon at bounding box center [959, 289] width 13 height 13
click at [964, 53] on icon at bounding box center [970, 53] width 17 height 17
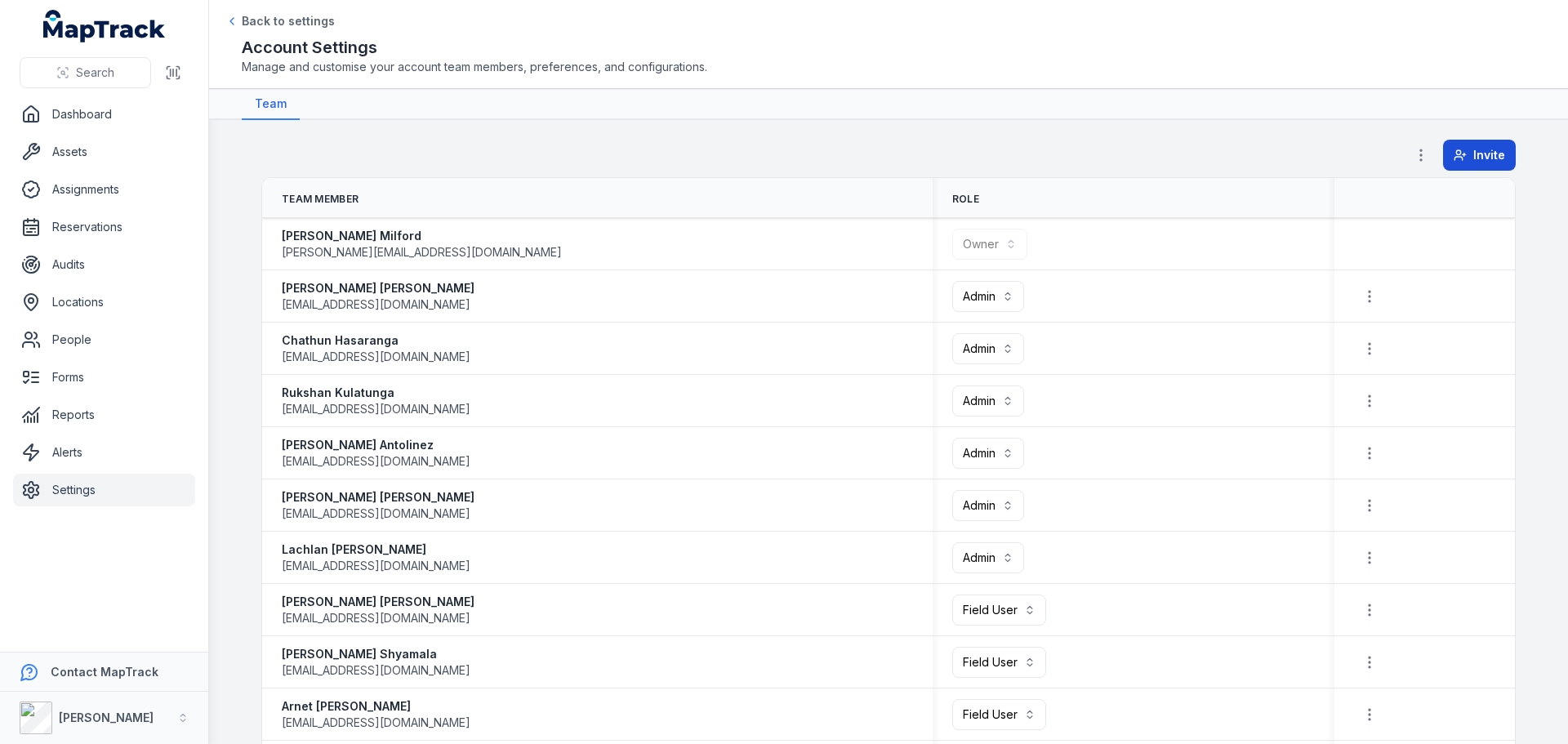
click at [1473, 156] on span "Invite" at bounding box center [1488, 155] width 31 height 17
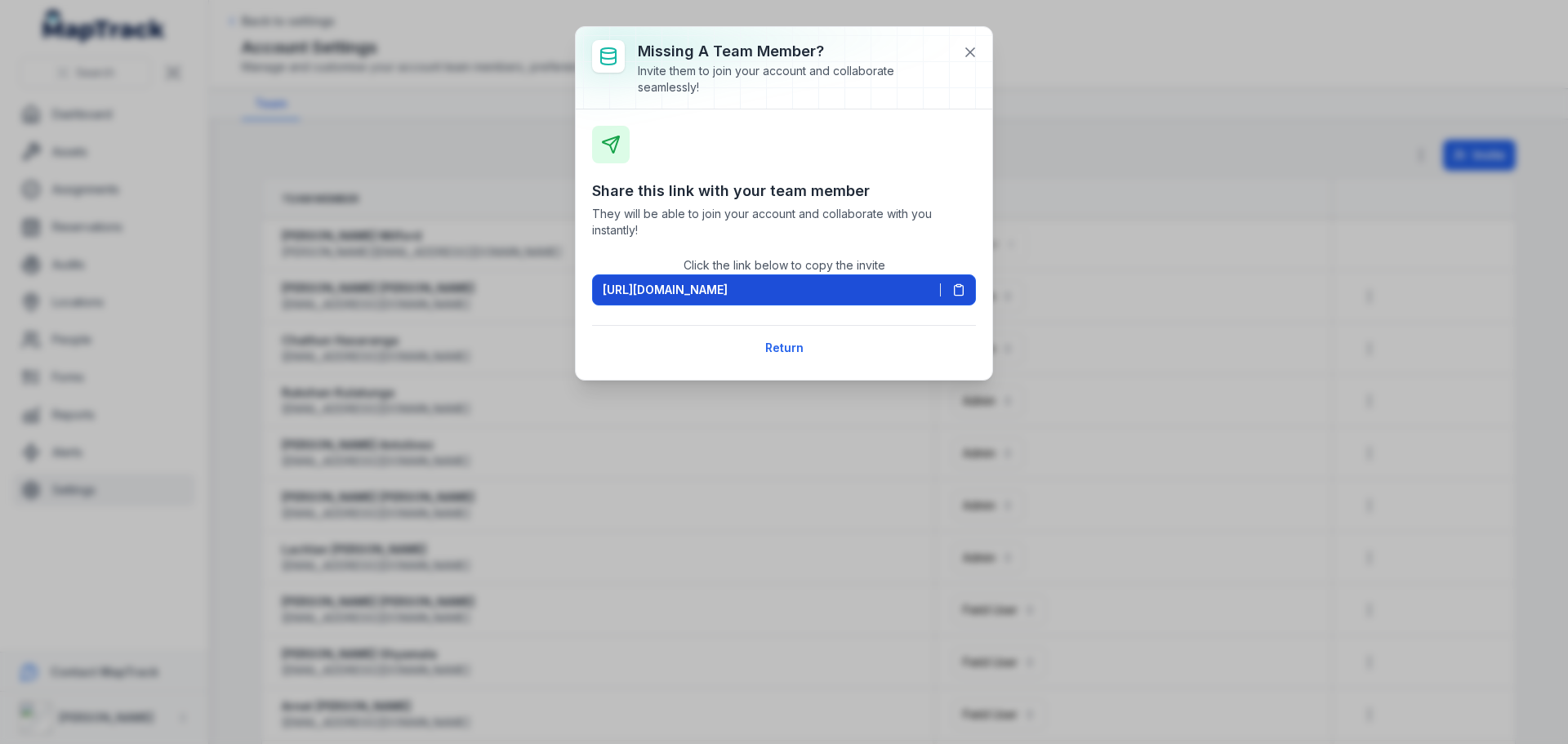
click at [969, 287] on button "[URL][DOMAIN_NAME]" at bounding box center [783, 290] width 384 height 31
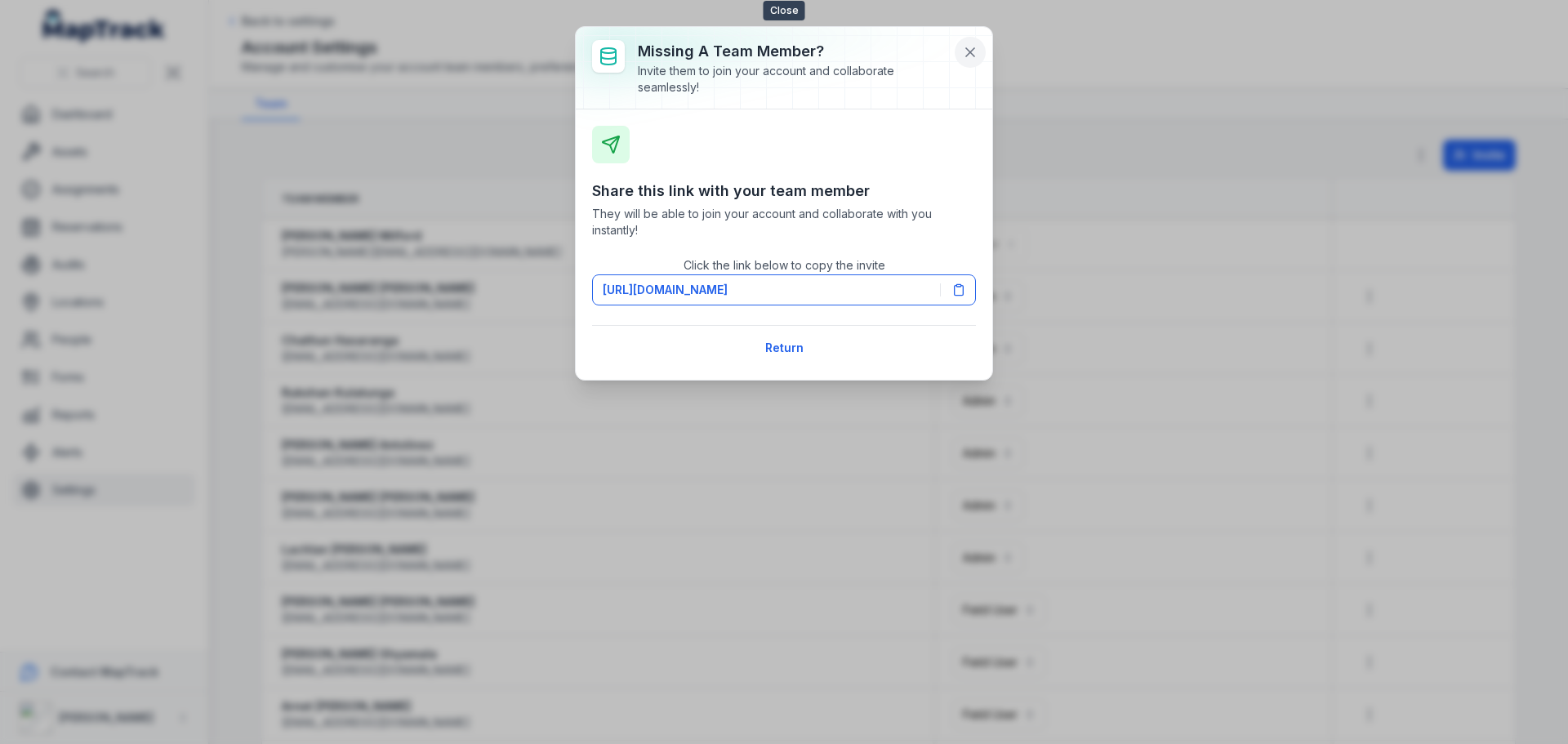
click at [973, 46] on icon at bounding box center [970, 53] width 17 height 17
